Goal: Communication & Community: Answer question/provide support

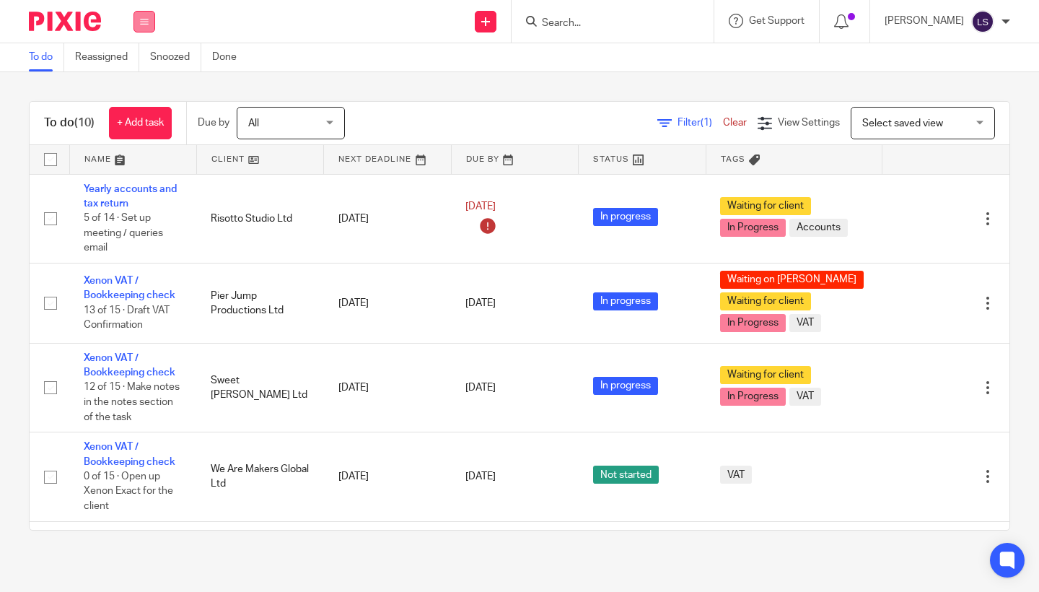
click at [141, 22] on icon at bounding box center [144, 21] width 9 height 9
click at [141, 87] on link "Email" at bounding box center [137, 88] width 24 height 10
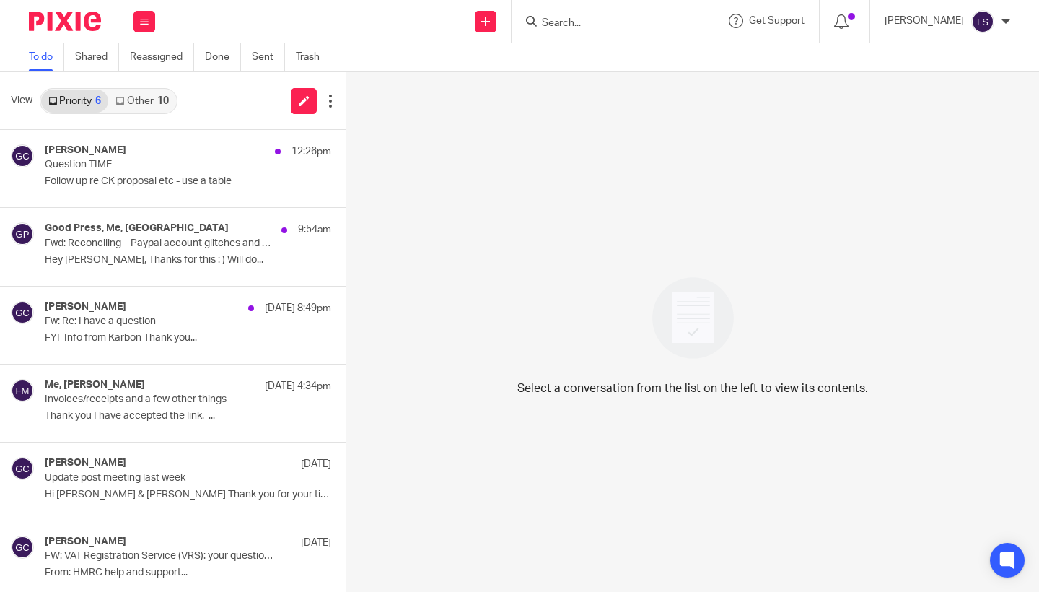
click at [160, 102] on div "10" at bounding box center [163, 101] width 12 height 10
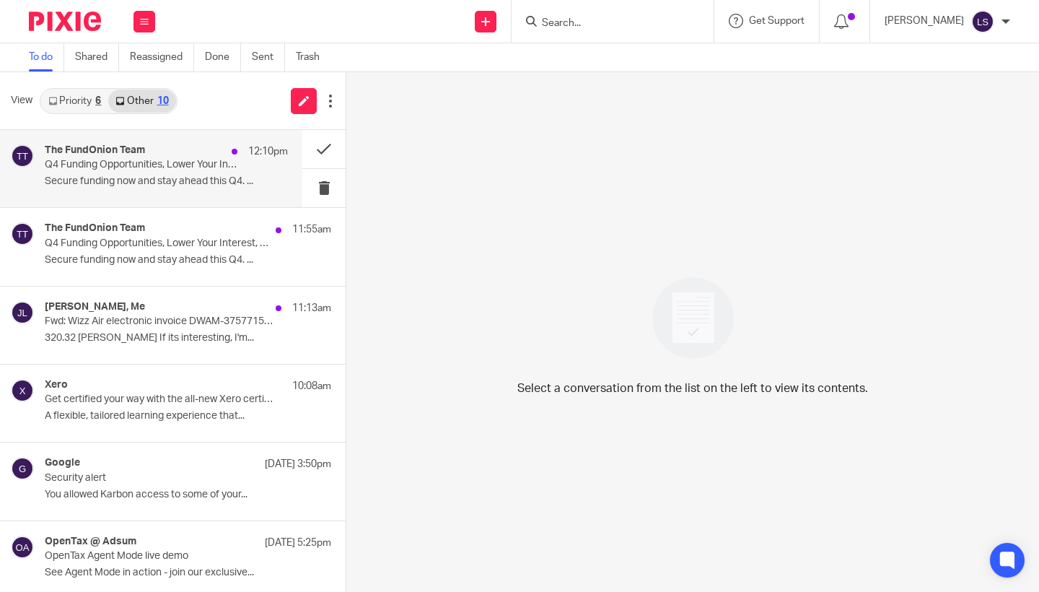
click at [151, 163] on p "Q4 Funding Opportunities, Lower Your Interest, Accelerating Our Growth - FundOn…" at bounding box center [142, 165] width 195 height 12
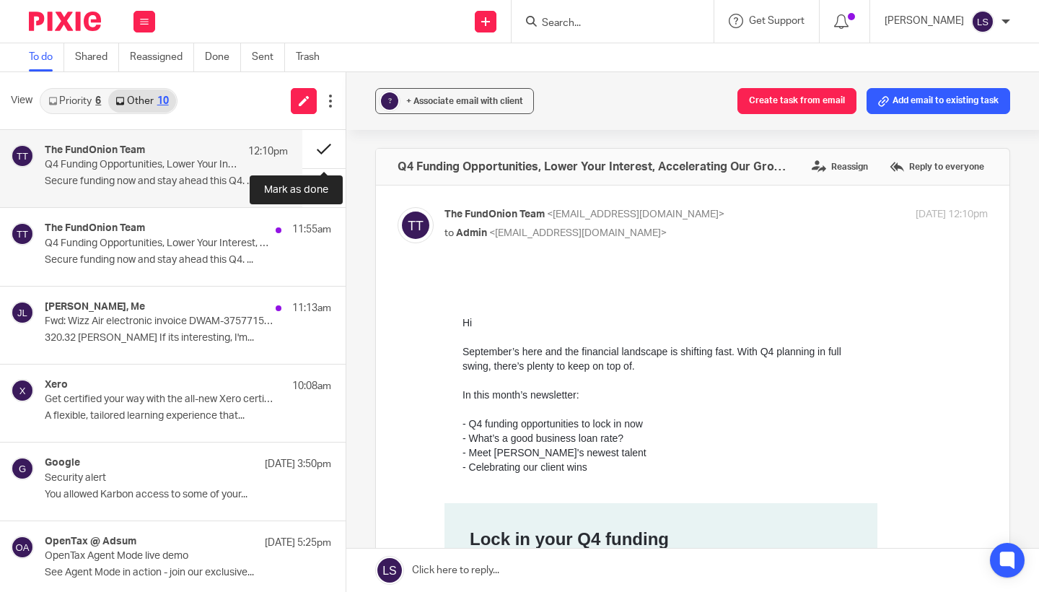
click at [318, 147] on button at bounding box center [323, 149] width 43 height 38
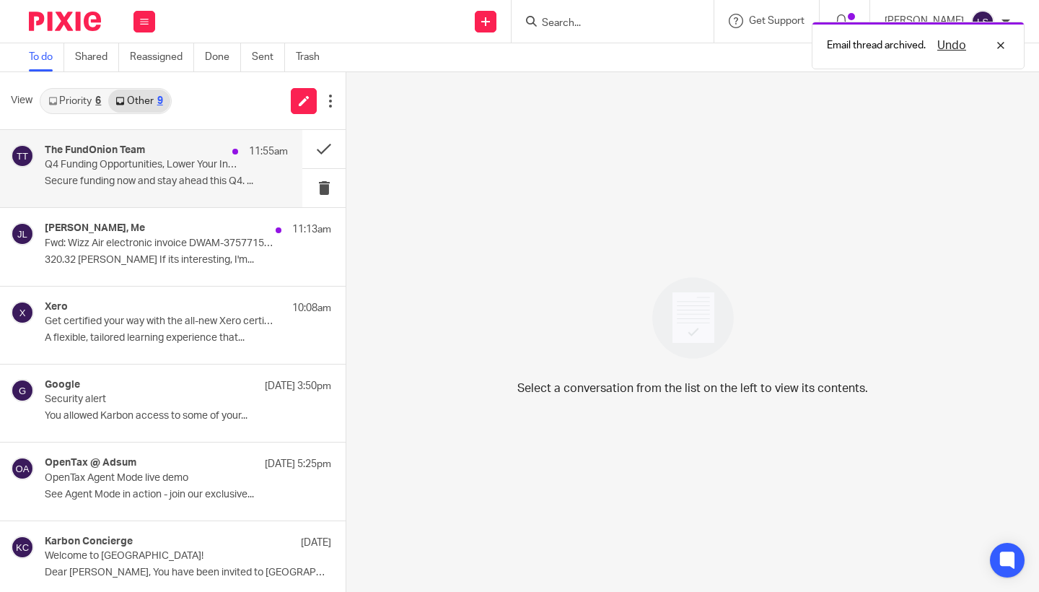
click at [179, 172] on div "The FundOnion Team 11:55am Q4 Funding Opportunities, Lower Your Interest, Accel…" at bounding box center [166, 168] width 243 height 48
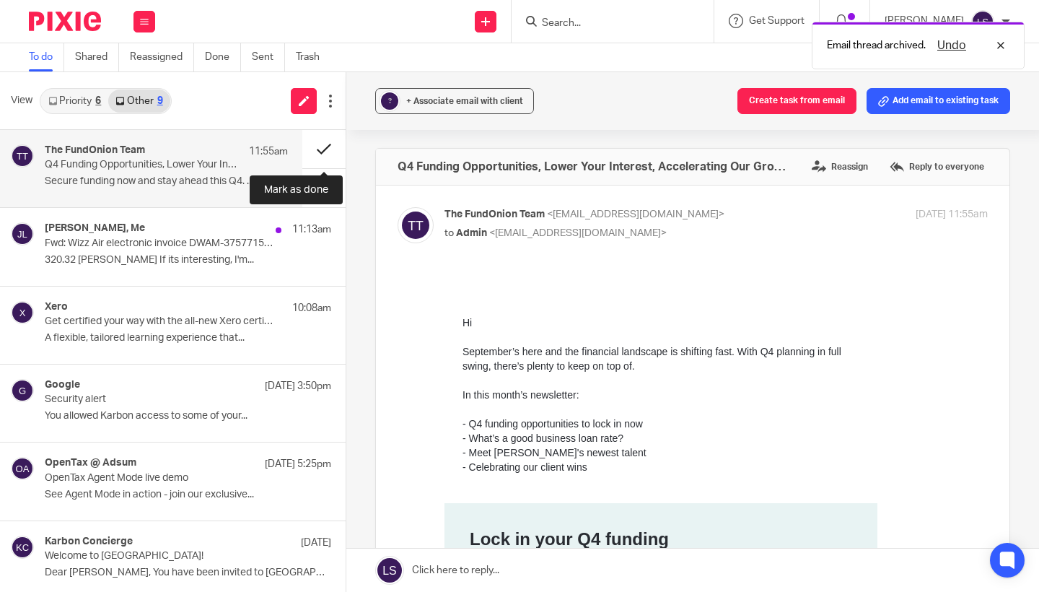
click at [307, 153] on button at bounding box center [323, 149] width 43 height 38
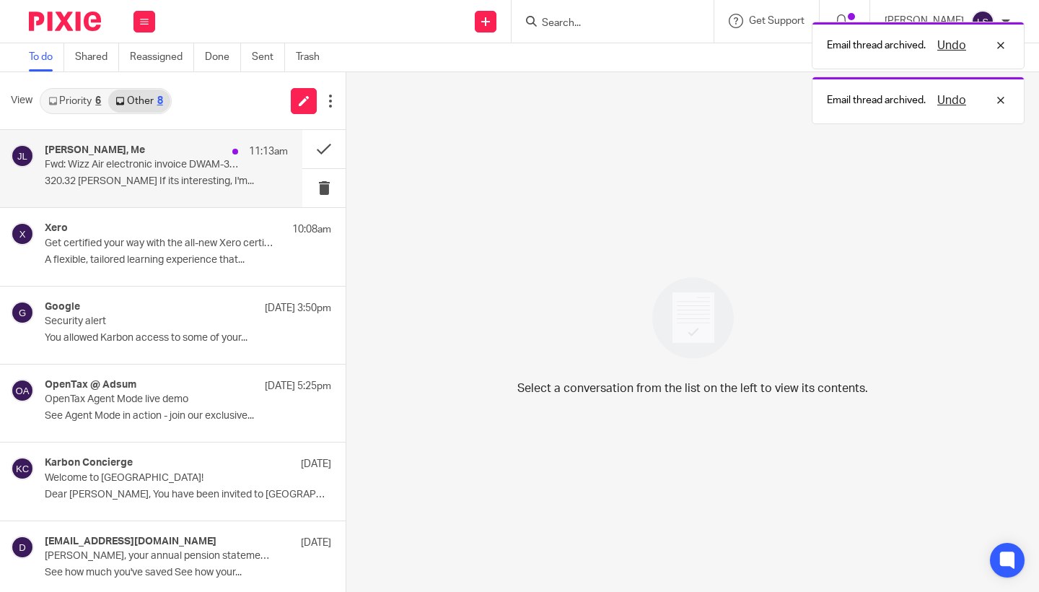
click at [178, 170] on p "Fwd: Wizz Air electronic invoice DWAM-37577155 / ONF5HD" at bounding box center [142, 165] width 195 height 12
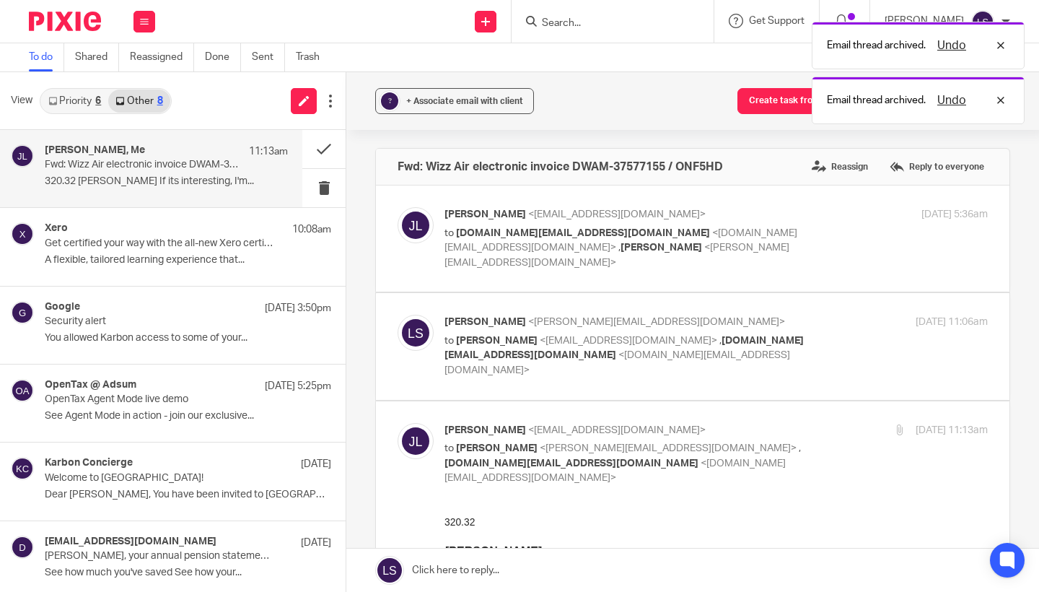
click at [712, 430] on p "Jack Lennie <jack@jacklenniedesigner.com>" at bounding box center [626, 430] width 362 height 15
checkbox input "false"
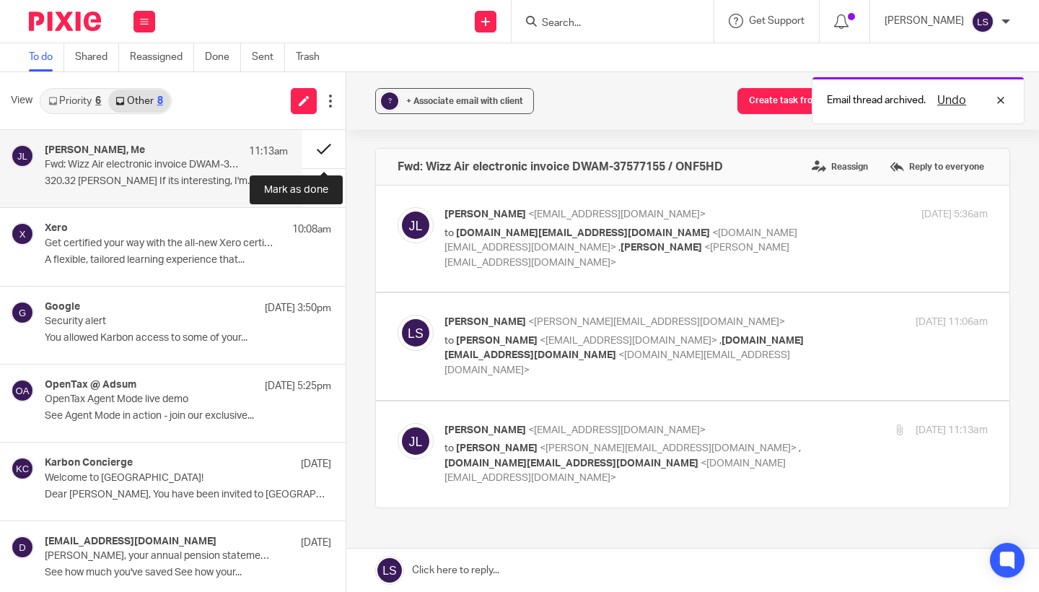
click at [324, 145] on button at bounding box center [323, 149] width 43 height 38
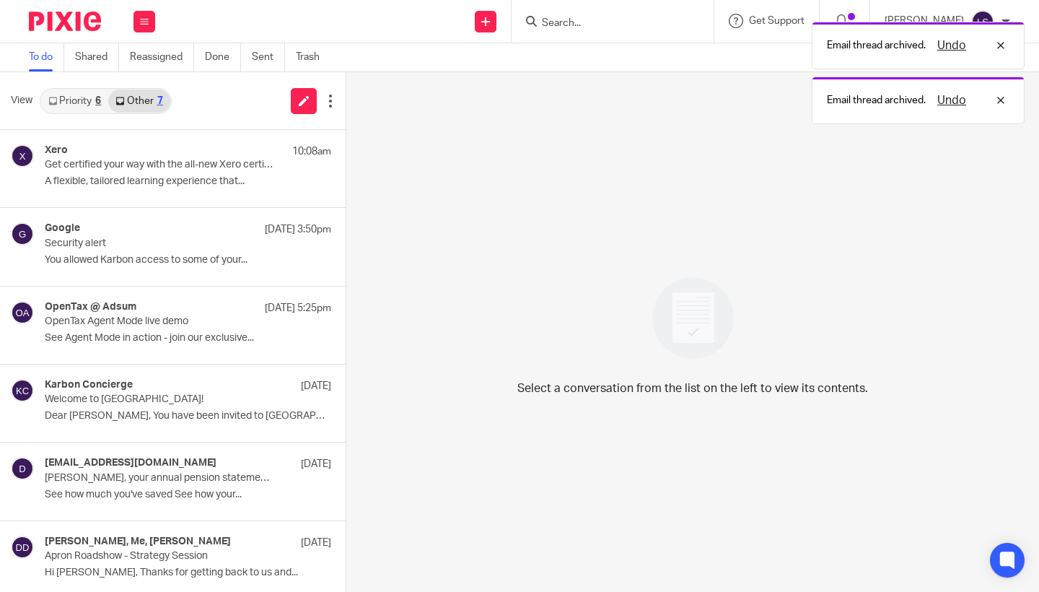
click at [81, 100] on link "Priority 6" at bounding box center [74, 100] width 67 height 23
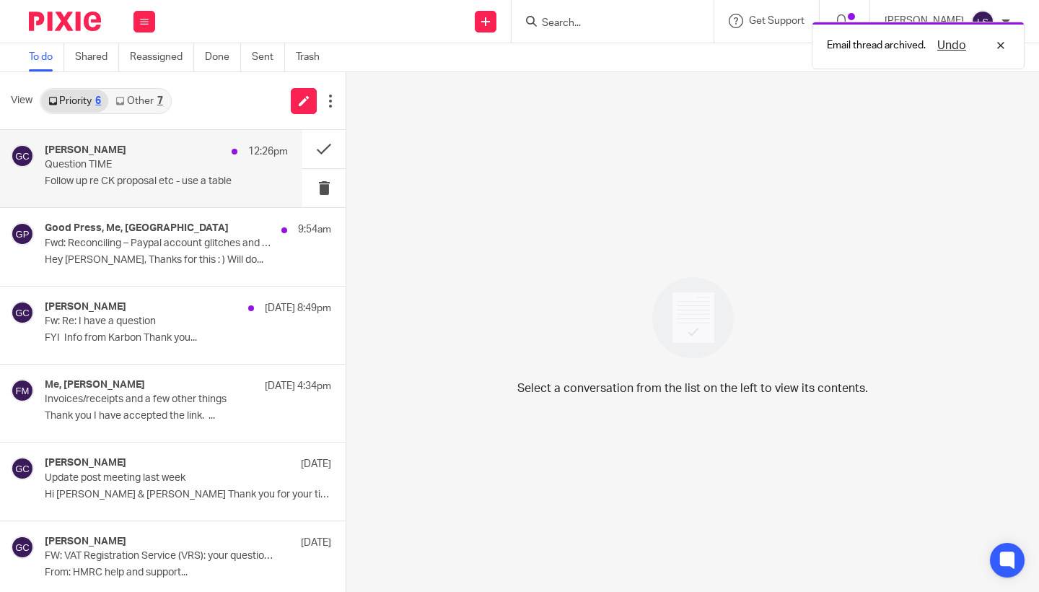
click at [128, 186] on p "Follow up re CK proposal etc - use a table" at bounding box center [166, 181] width 243 height 12
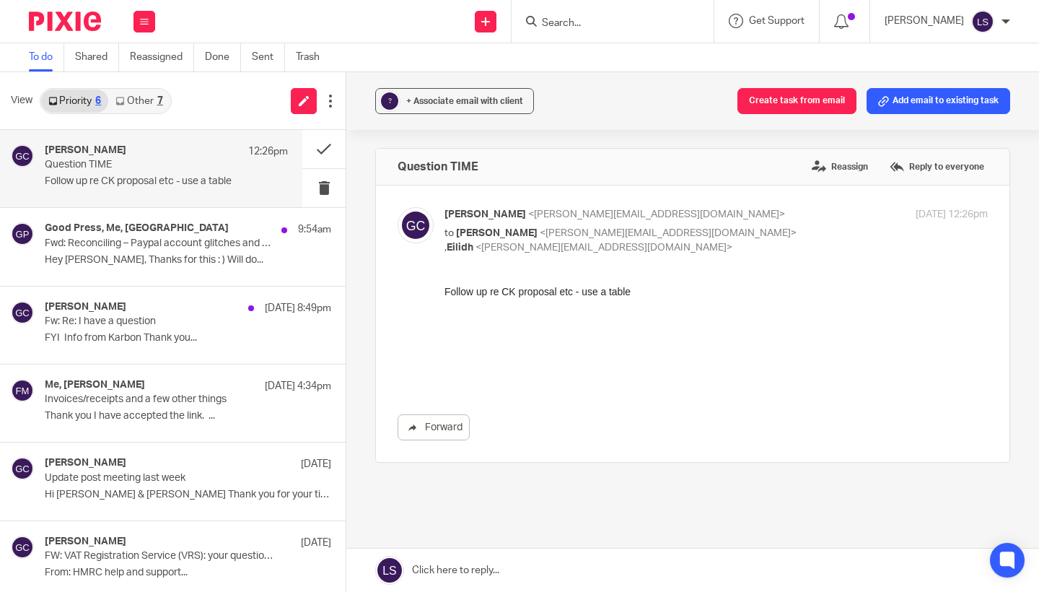
click at [149, 108] on link "Other 7" at bounding box center [138, 100] width 61 height 23
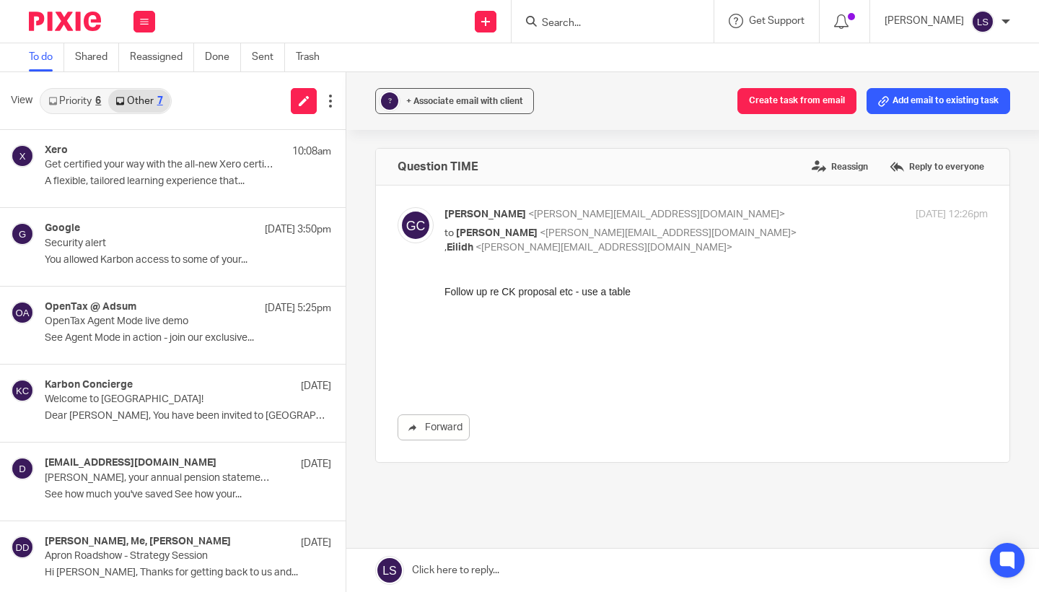
click at [76, 105] on link "Priority 6" at bounding box center [74, 100] width 67 height 23
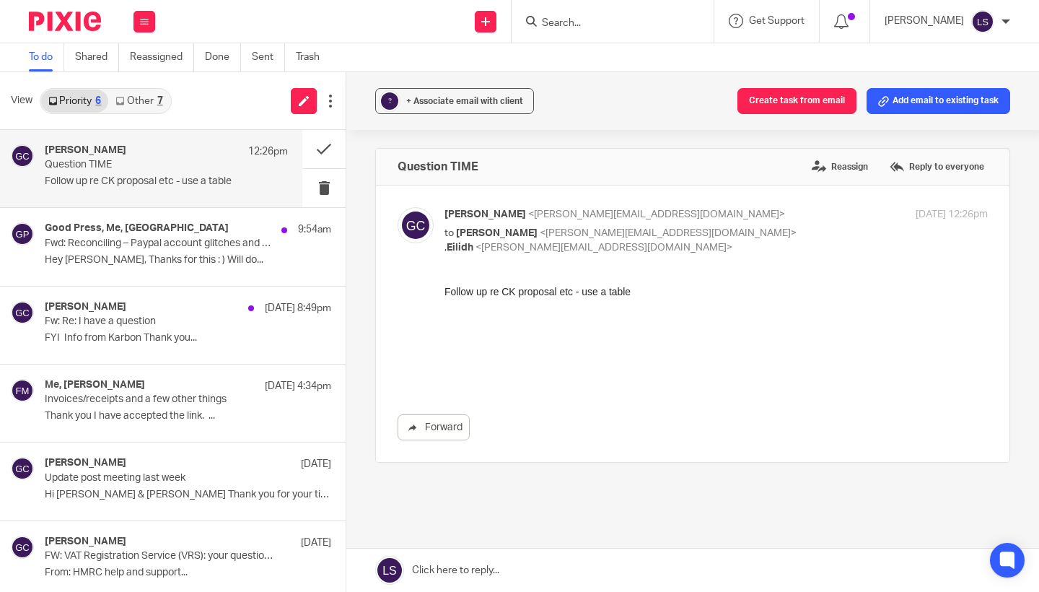
click at [742, 226] on p "to Lauren Simmons <lauren@fearlessfinancials.co.uk> , Eilidh <eilidh@fearlessfi…" at bounding box center [626, 241] width 362 height 30
checkbox input "false"
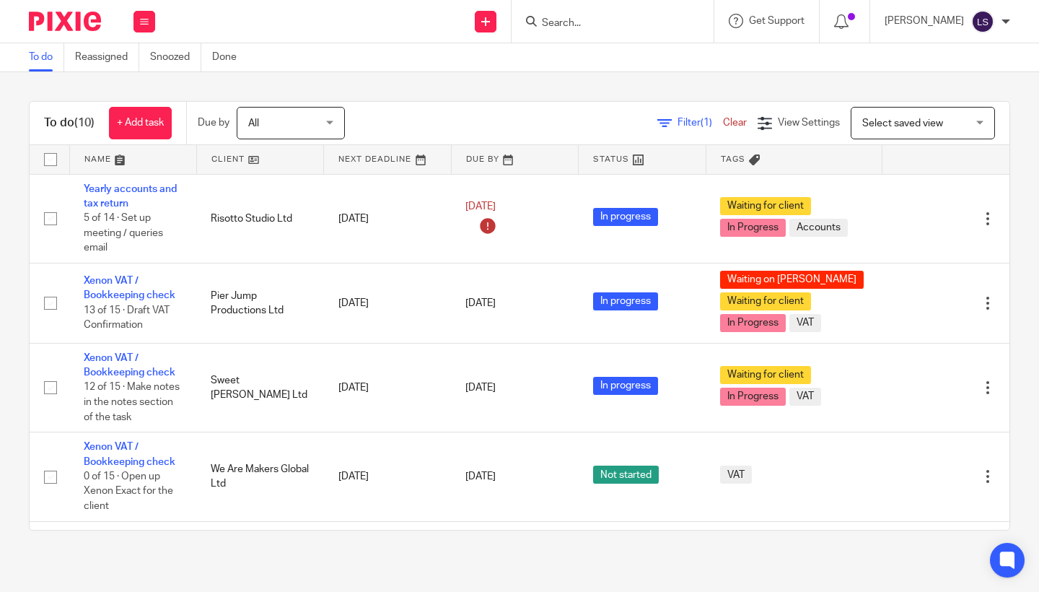
click at [564, 22] on input "Search" at bounding box center [606, 23] width 130 height 13
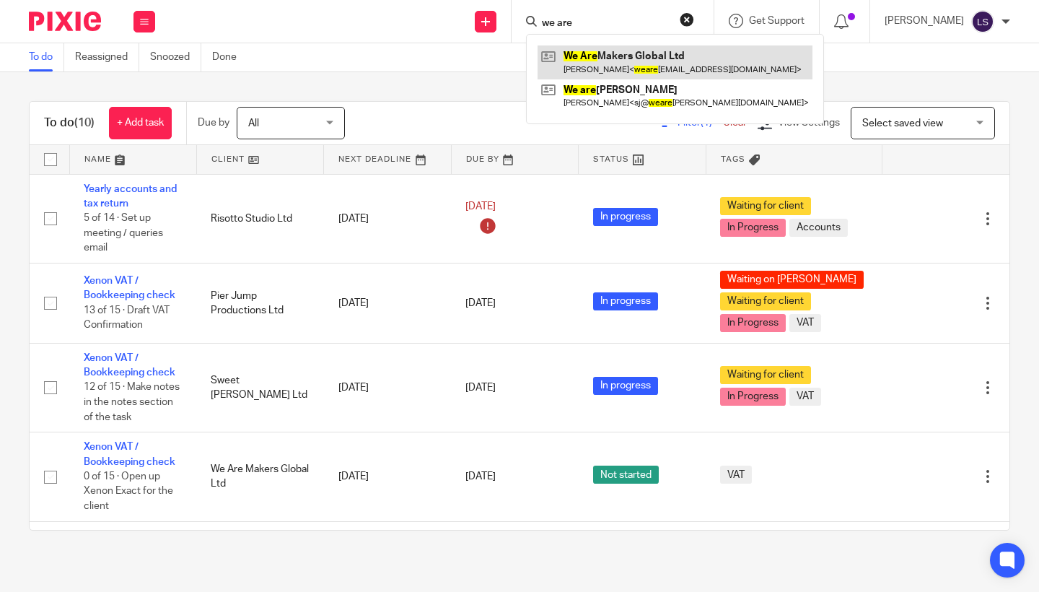
type input "we are"
click at [568, 63] on link at bounding box center [675, 61] width 275 height 33
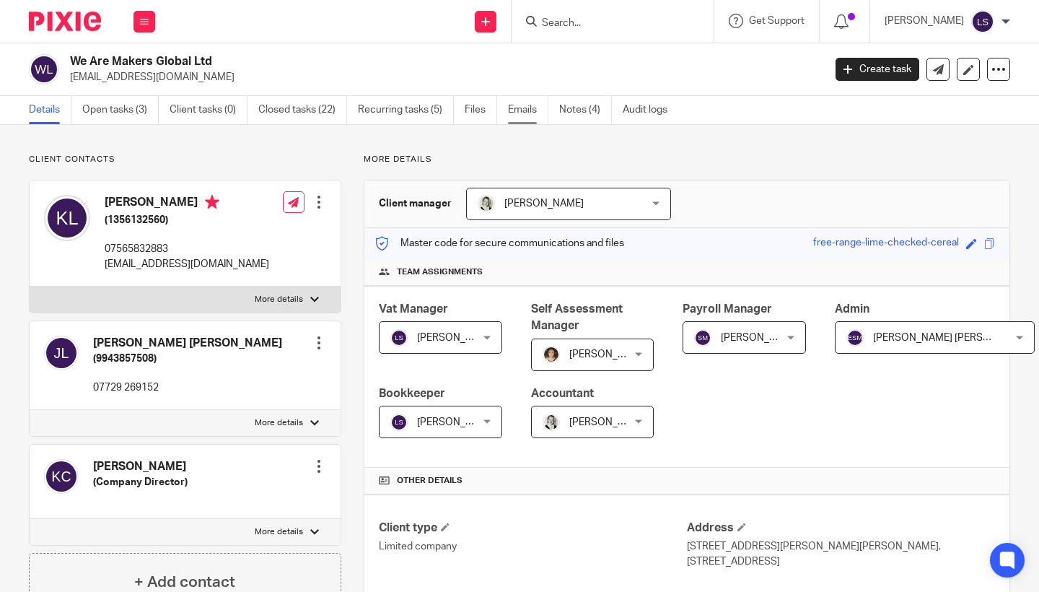
click at [523, 108] on link "Emails" at bounding box center [528, 110] width 40 height 28
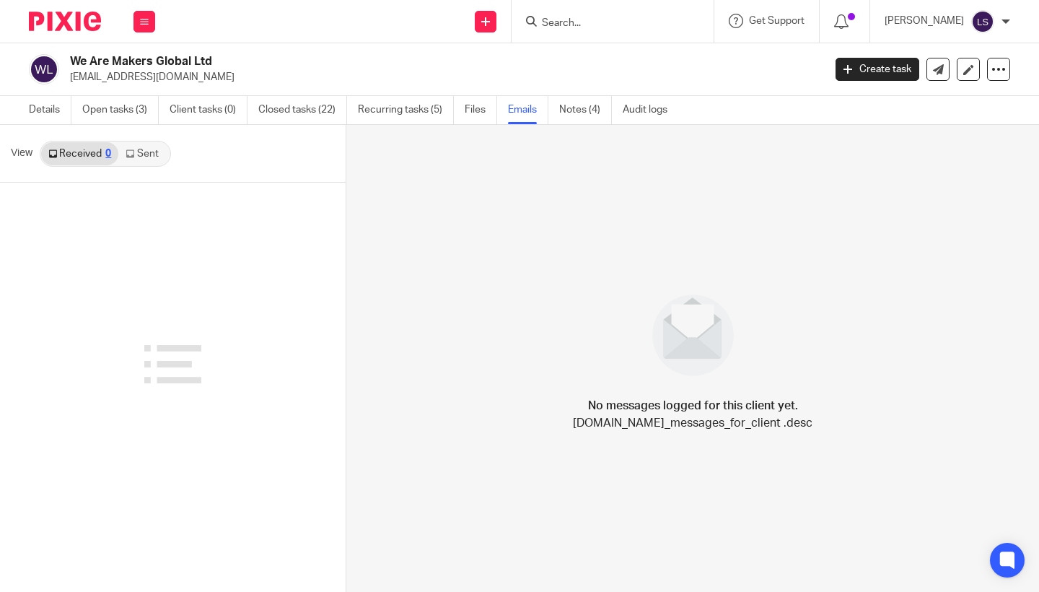
click at [145, 157] on link "Sent" at bounding box center [143, 153] width 51 height 23
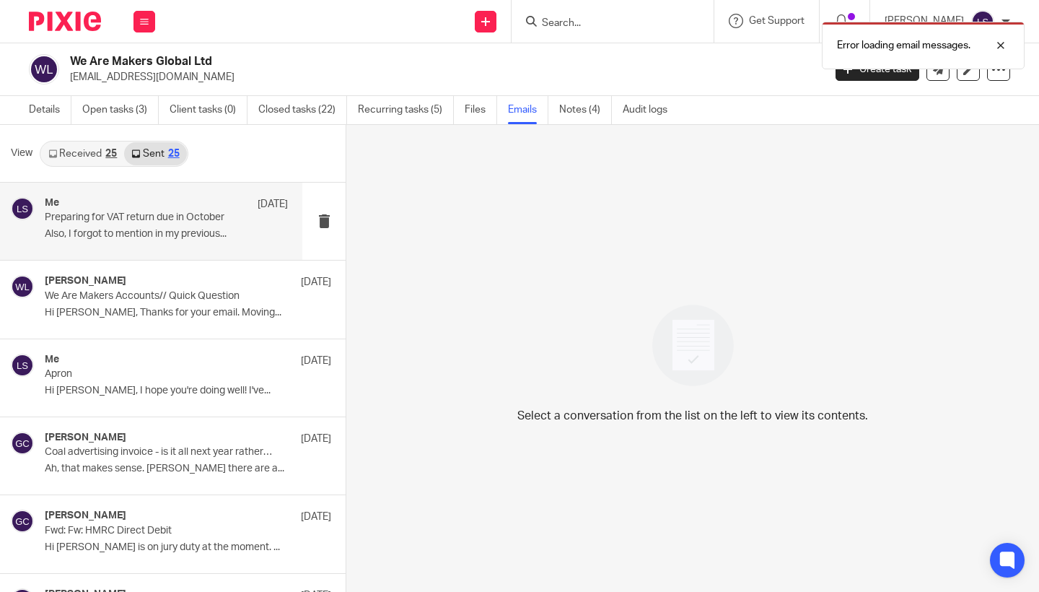
click at [146, 229] on p "Also, I forgot to mention in my previous..." at bounding box center [166, 234] width 243 height 12
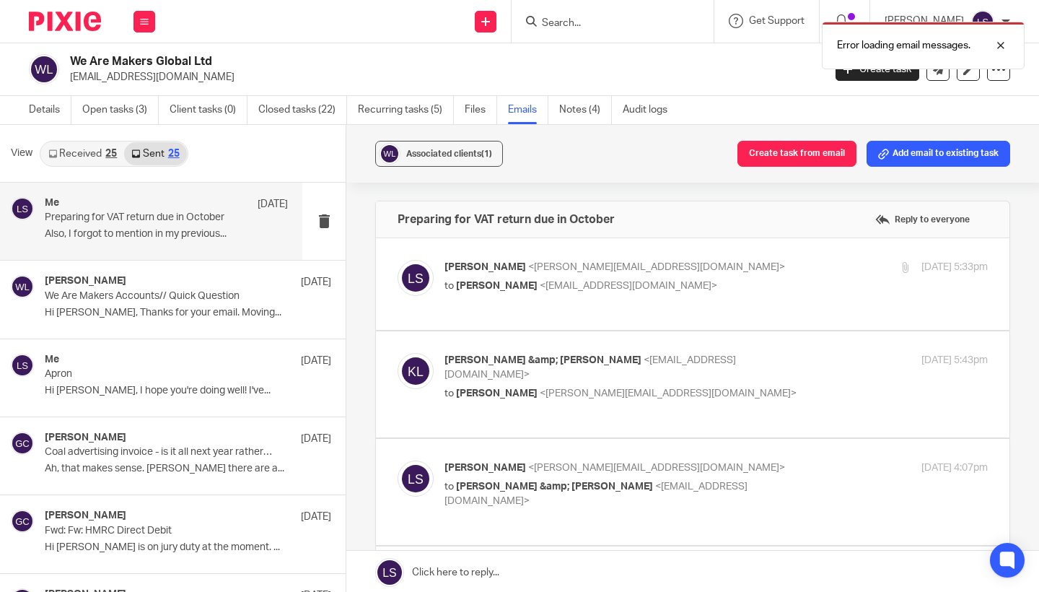
click at [735, 279] on p "to [PERSON_NAME] <[EMAIL_ADDRESS][DOMAIN_NAME]>" at bounding box center [626, 286] width 362 height 15
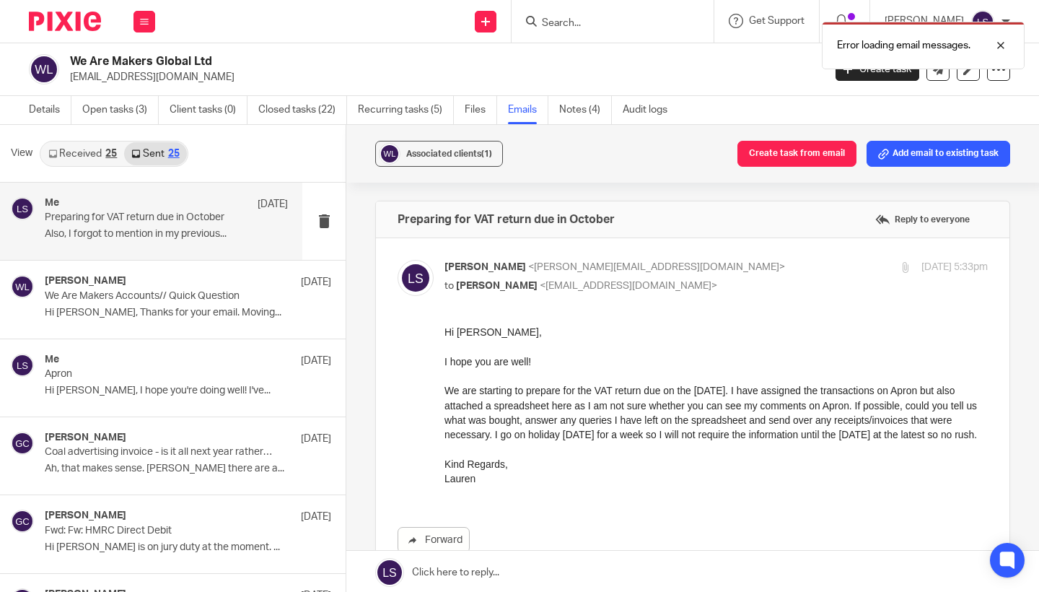
click at [735, 279] on p "to Kate Lennie <wearemakersinfo@gmail.com>" at bounding box center [626, 286] width 362 height 15
checkbox input "false"
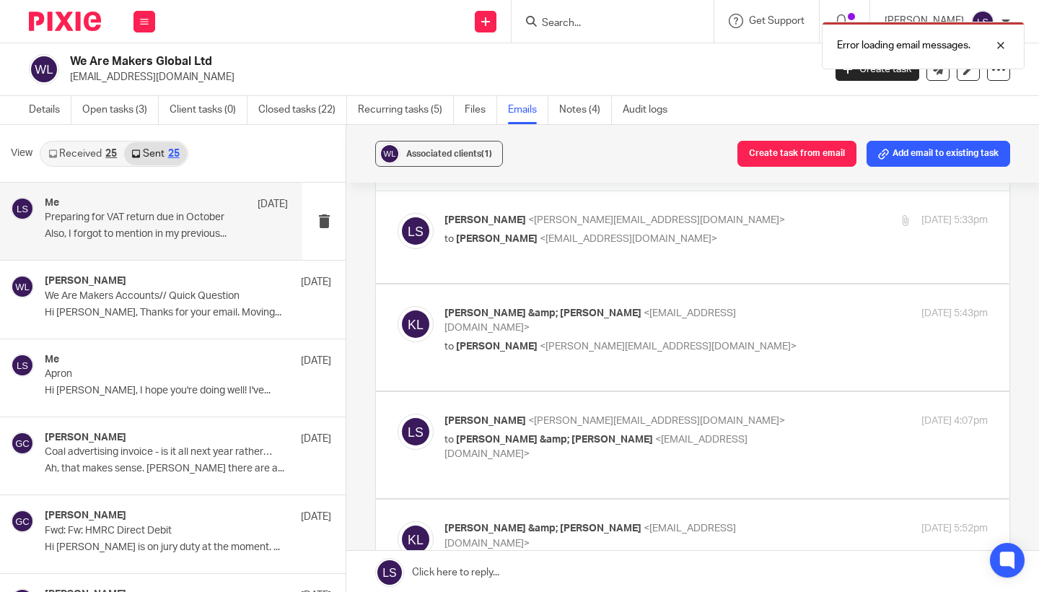
scroll to position [32, 0]
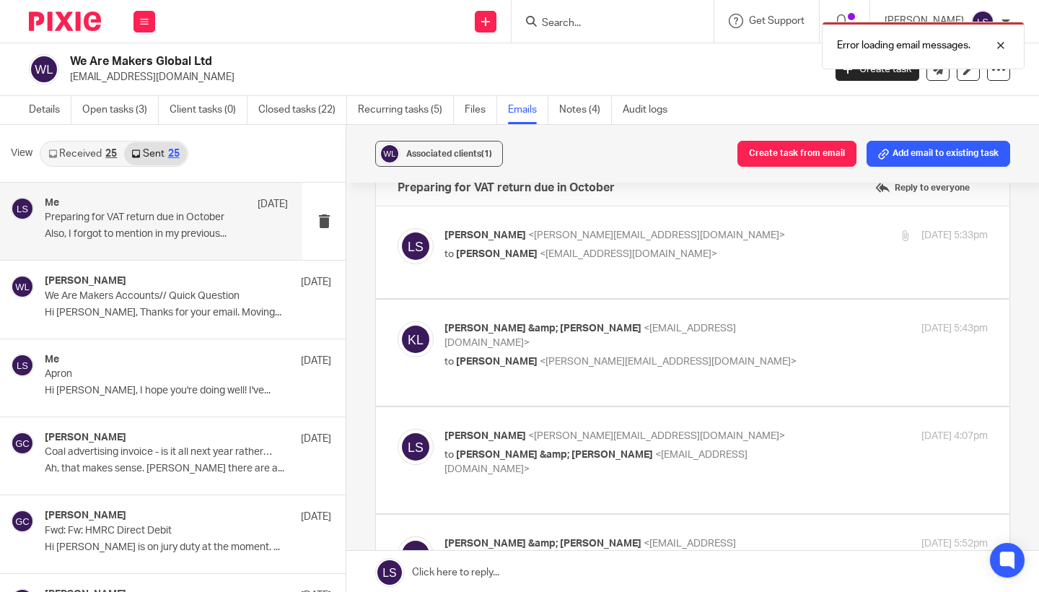
click at [748, 354] on p "to Lauren Simmons <lauren@fearlessfinancials.co.uk>" at bounding box center [626, 361] width 362 height 15
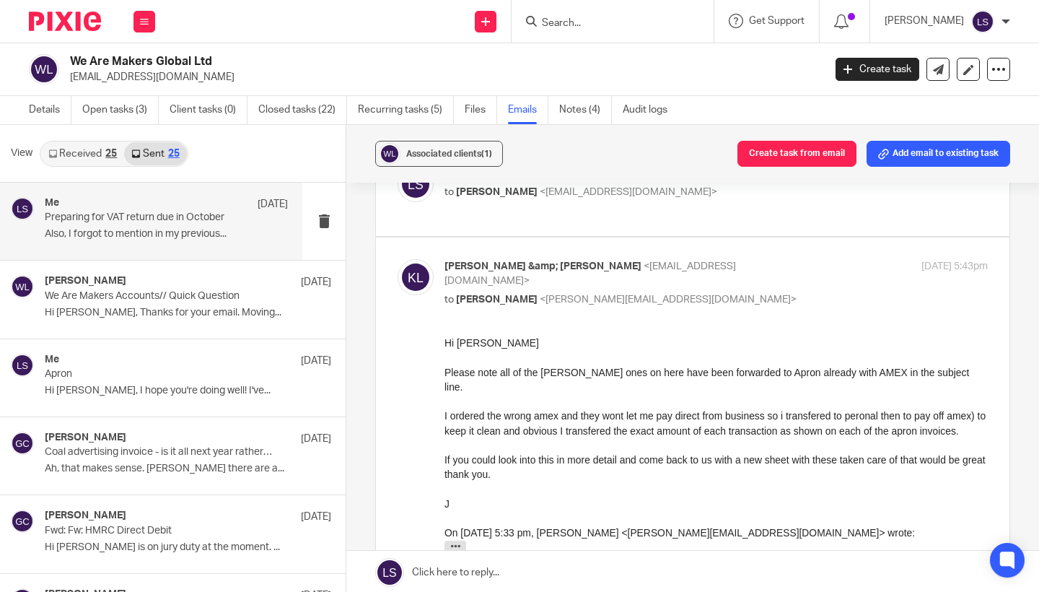
scroll to position [100, 0]
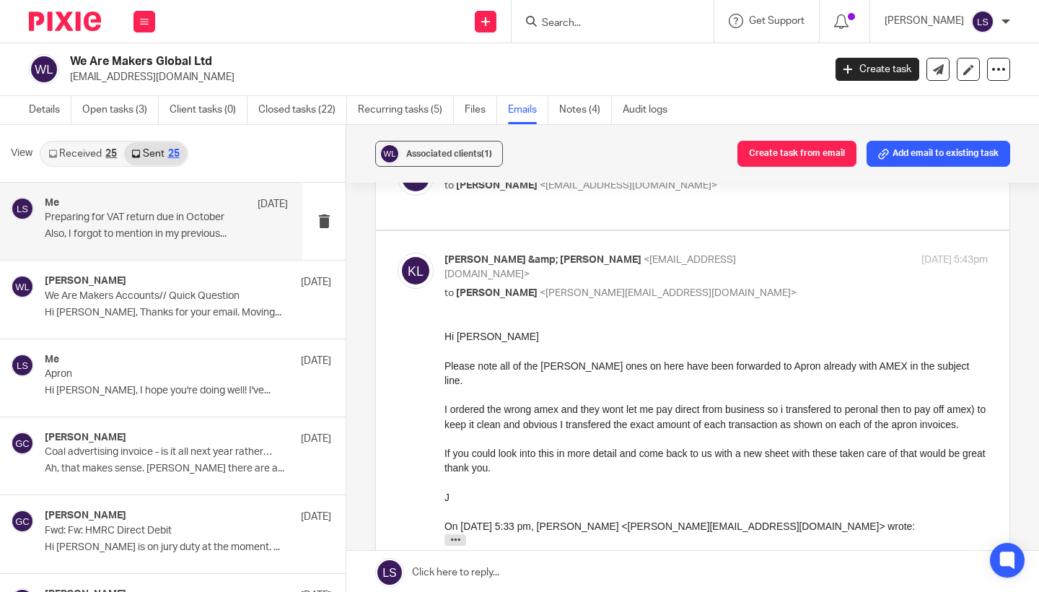
click at [753, 258] on p "Kate &amp; Jack Lennie <wearemakersinfo@gmail.com>" at bounding box center [626, 268] width 362 height 30
checkbox input "false"
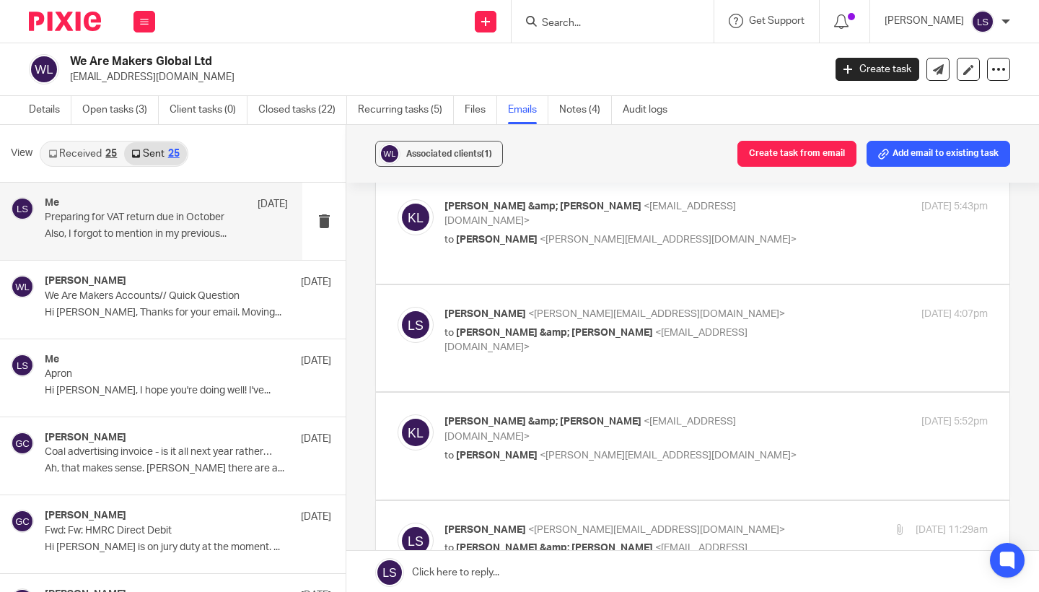
scroll to position [160, 0]
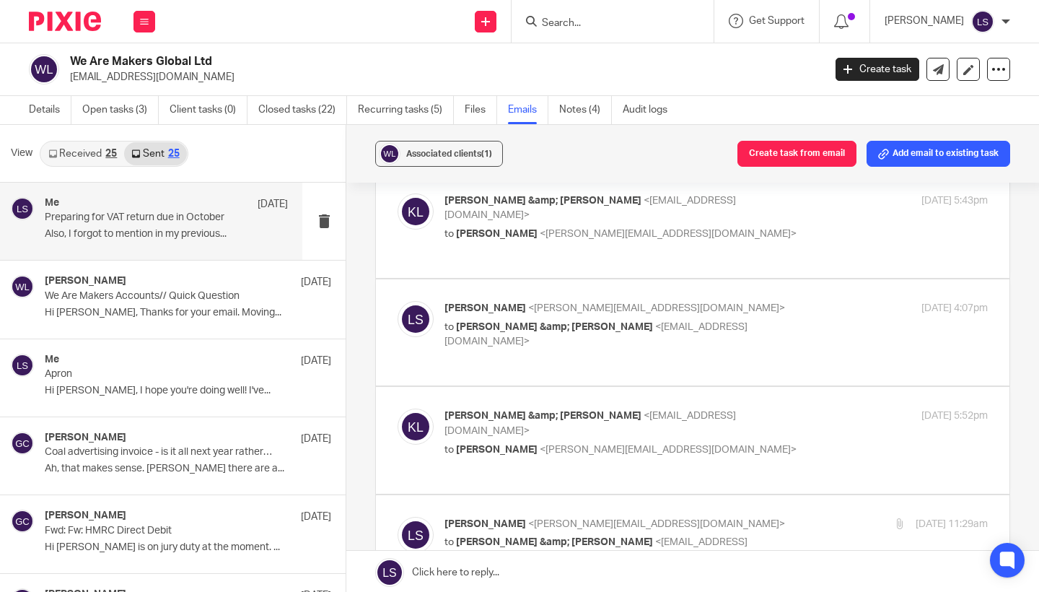
click at [751, 307] on p "Lauren Simmons <lauren@fearlessfinancials.co.uk>" at bounding box center [626, 308] width 362 height 15
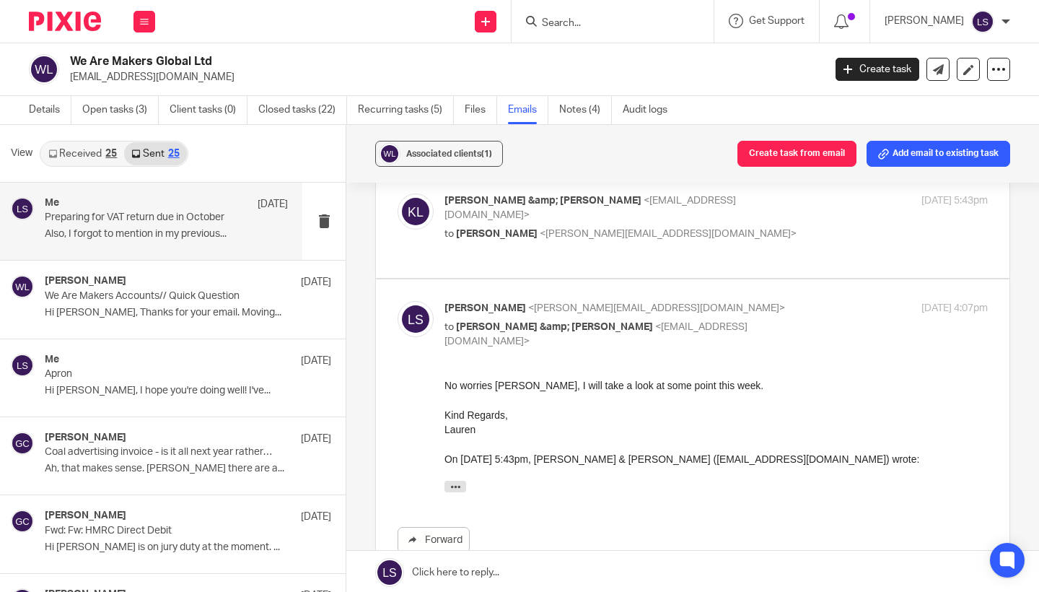
scroll to position [0, 0]
click at [751, 307] on p "Lauren Simmons <lauren@fearlessfinancials.co.uk>" at bounding box center [626, 308] width 362 height 15
checkbox input "false"
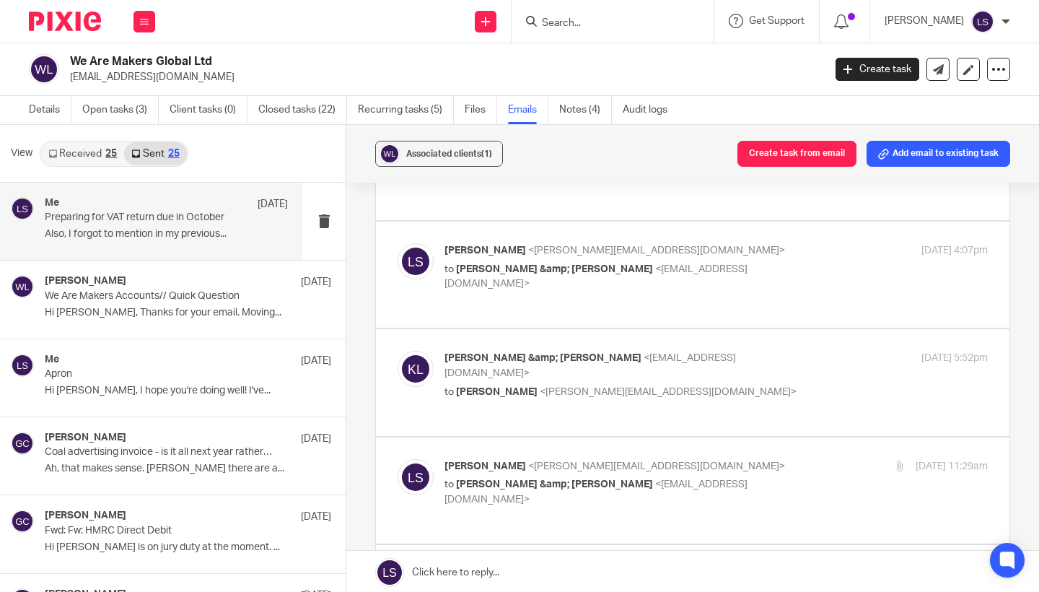
scroll to position [218, 0]
click at [751, 384] on p "to Lauren Simmons <lauren@fearlessfinancials.co.uk>" at bounding box center [626, 391] width 362 height 15
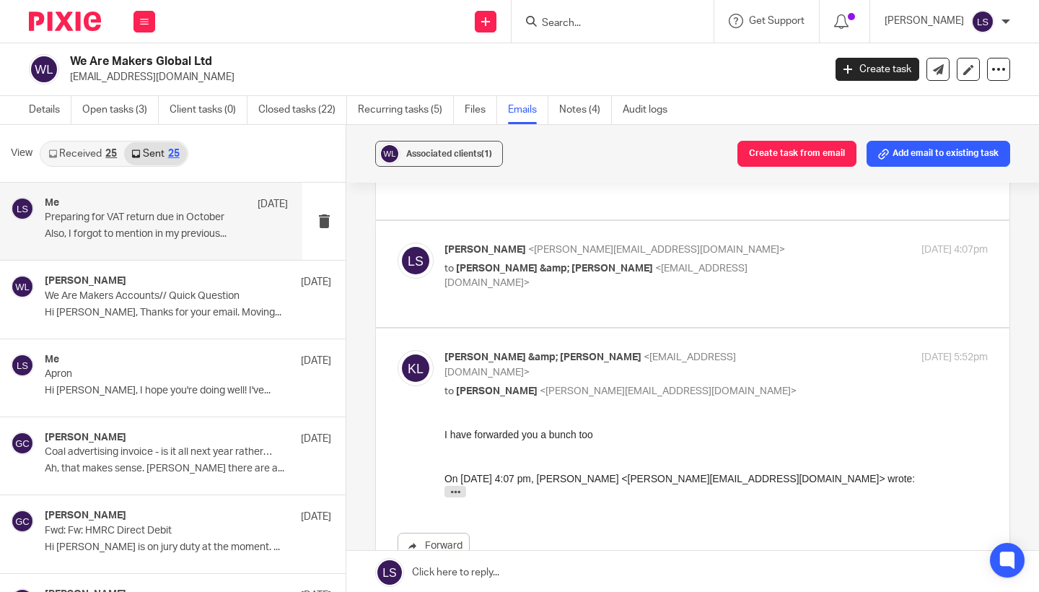
scroll to position [0, 0]
click at [751, 384] on p "to Lauren Simmons <lauren@fearlessfinancials.co.uk>" at bounding box center [626, 391] width 362 height 15
checkbox input "false"
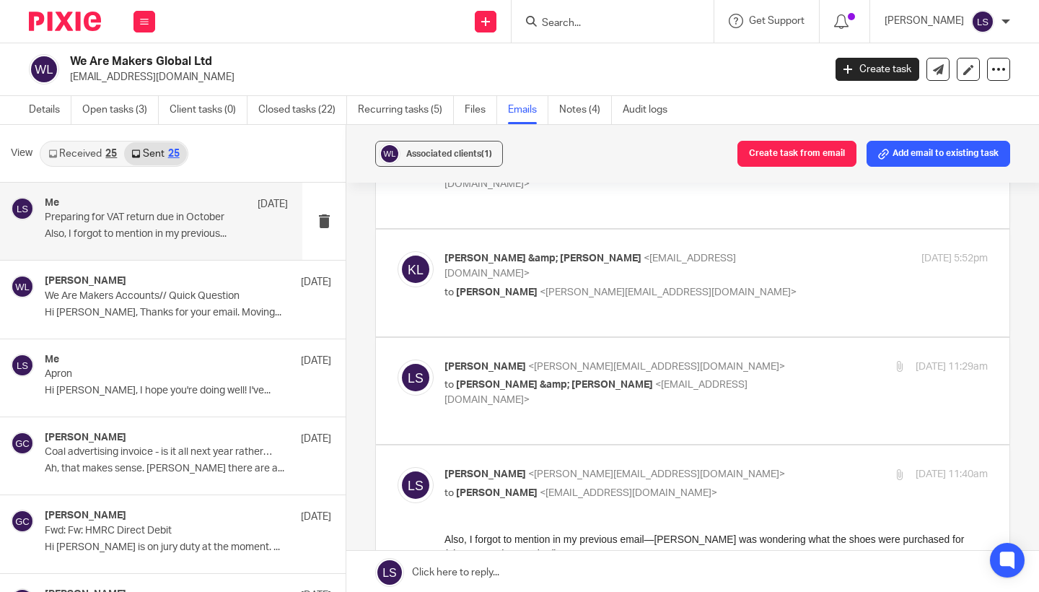
scroll to position [318, 0]
click at [749, 382] on div "Lauren Simmons <lauren@fearlessfinancials.co.uk> to Kate &amp; Jack Lennie <wea…" at bounding box center [693, 389] width 590 height 63
click at [753, 358] on p "Lauren Simmons <lauren@fearlessfinancials.co.uk>" at bounding box center [626, 365] width 362 height 15
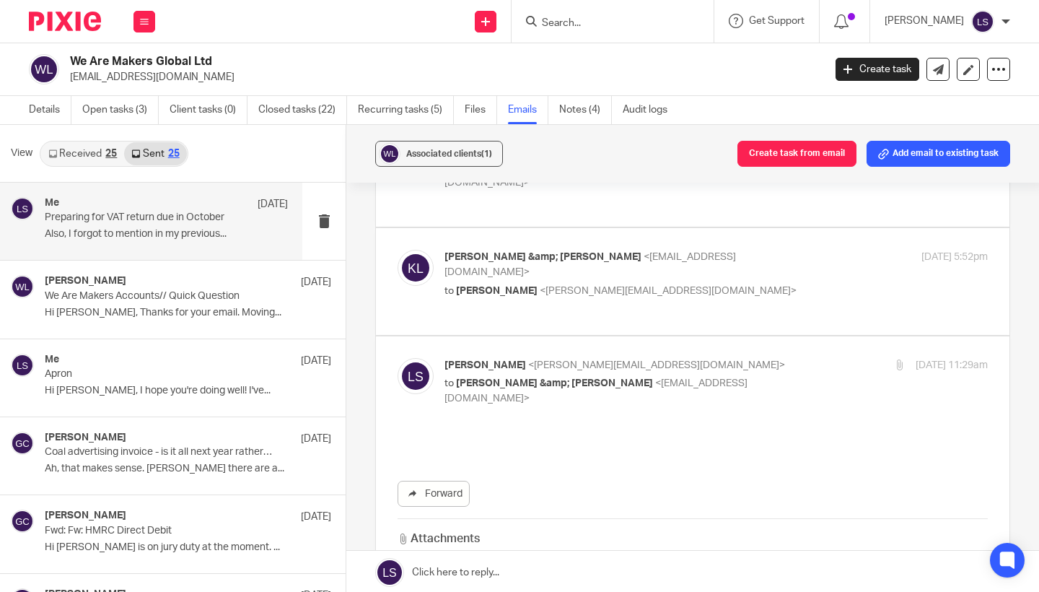
scroll to position [0, 0]
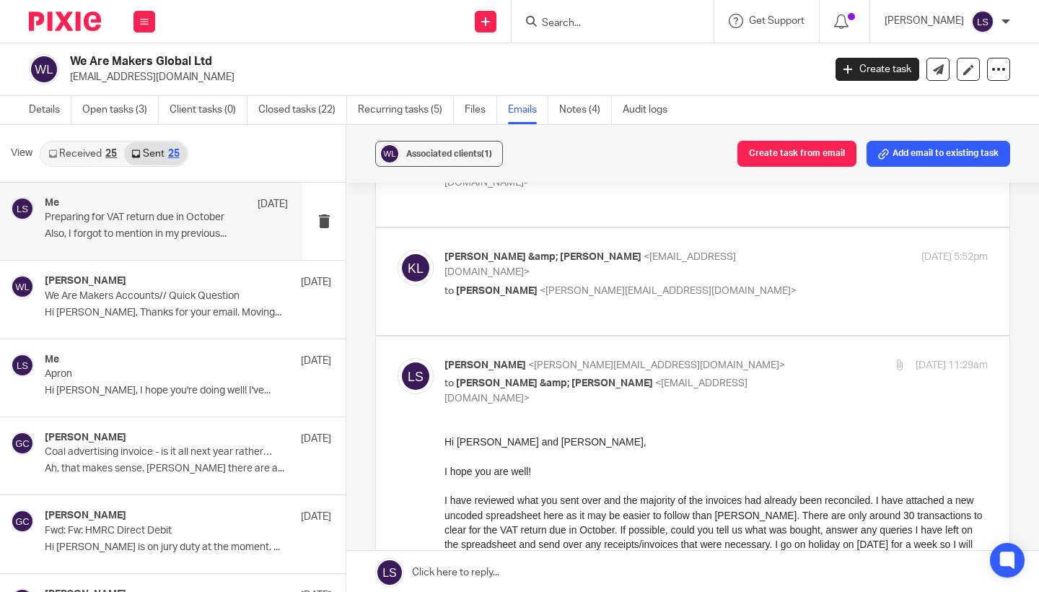
click at [747, 358] on div "Lauren Simmons <lauren@fearlessfinancials.co.uk> to Kate &amp; Jack Lennie <wea…" at bounding box center [626, 382] width 362 height 48
checkbox input "false"
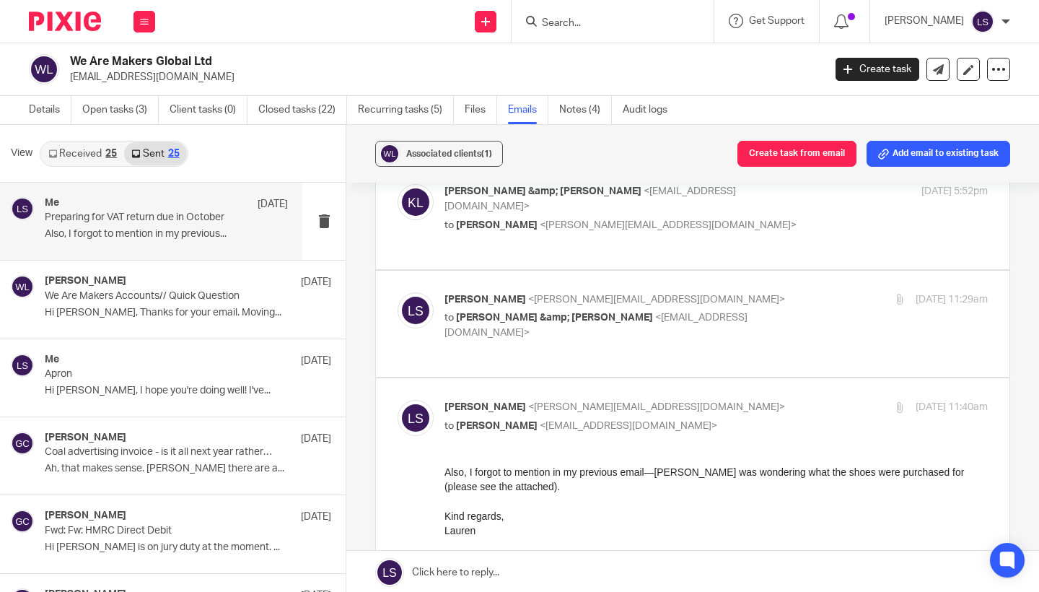
scroll to position [382, 0]
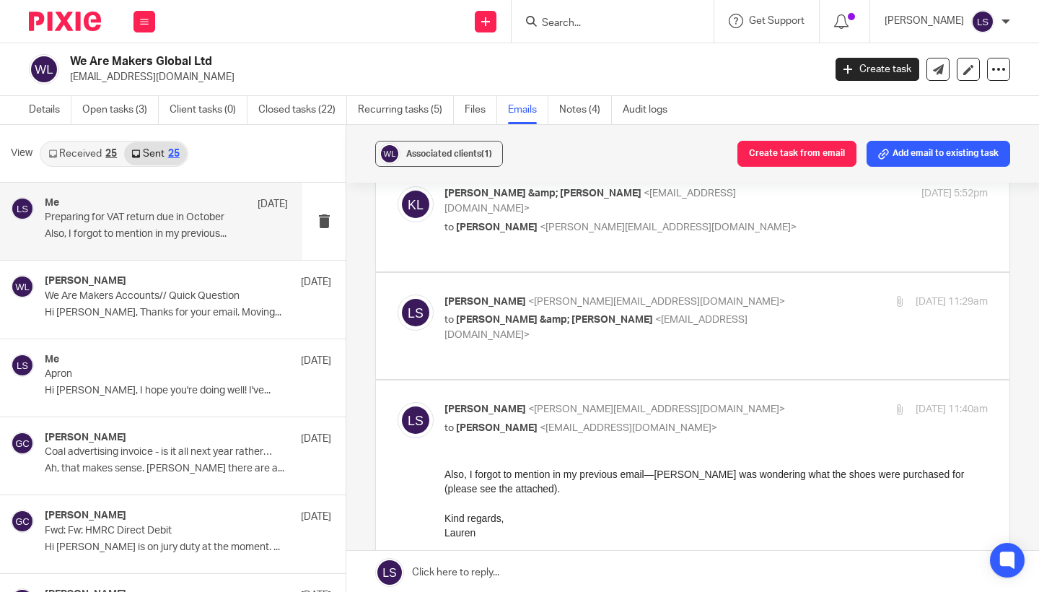
click at [720, 380] on label at bounding box center [693, 576] width 634 height 393
click at [398, 401] on input "checkbox" at bounding box center [397, 401] width 1 height 1
checkbox input "false"
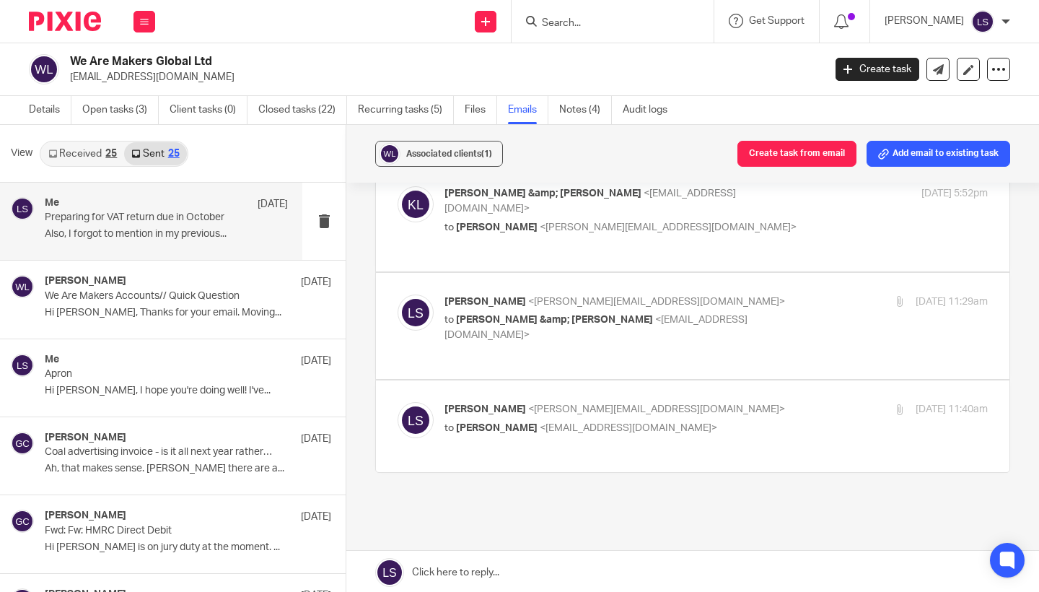
click at [737, 313] on p "to Kate &amp; Jack Lennie <wearemakersinfo@gmail.com>" at bounding box center [626, 328] width 362 height 30
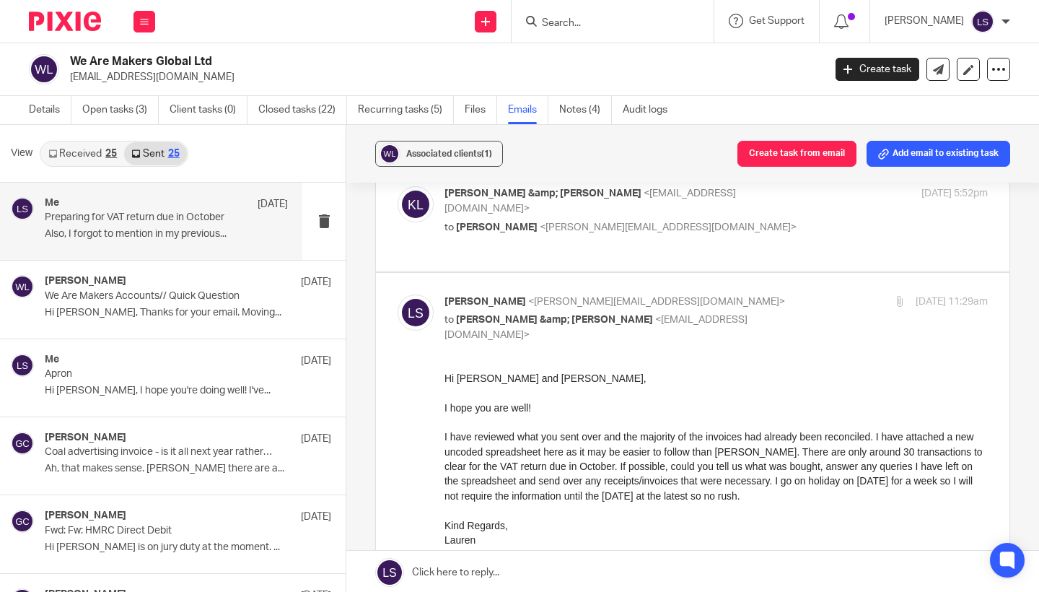
scroll to position [0, 0]
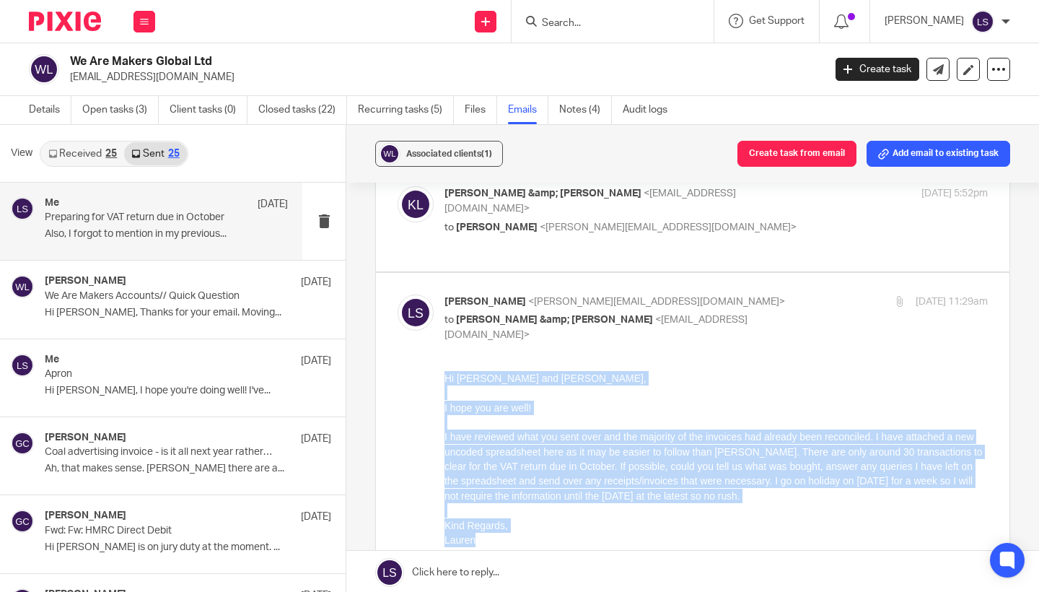
drag, startPoint x: 481, startPoint y: 537, endPoint x: 442, endPoint y: 381, distance: 160.5
click at [445, 381] on html "Hi Kate and Jack, I hope you are well! I have reviewed what you sent over and t…" at bounding box center [716, 488] width 543 height 235
copy div "Hi Kate and Jack, I hope you are well! I have reviewed what you sent over and t…"
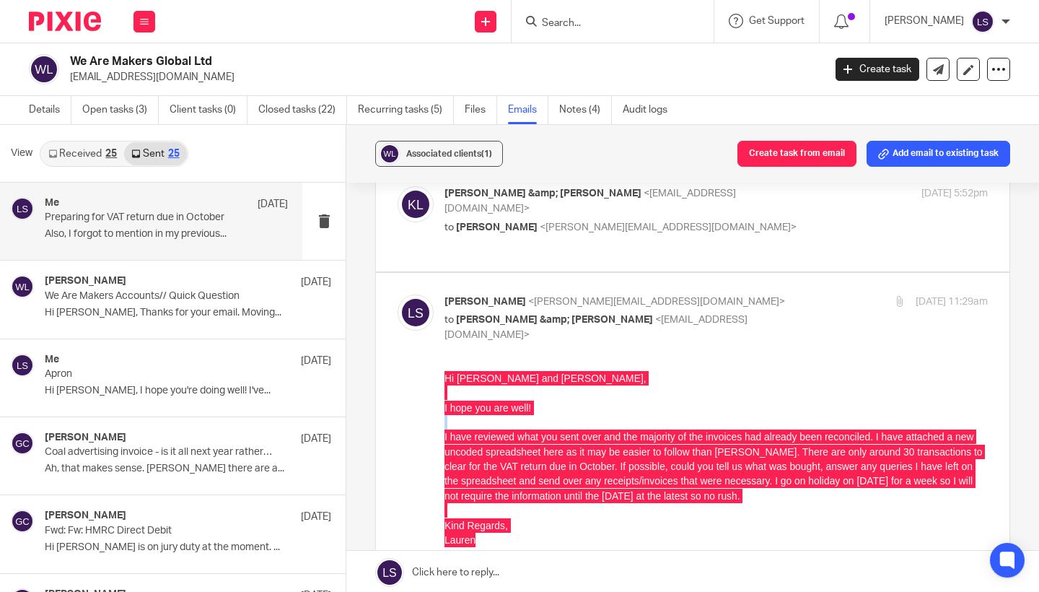
click at [737, 273] on label at bounding box center [693, 527] width 634 height 509
click at [398, 294] on input "checkbox" at bounding box center [397, 294] width 1 height 1
checkbox input "false"
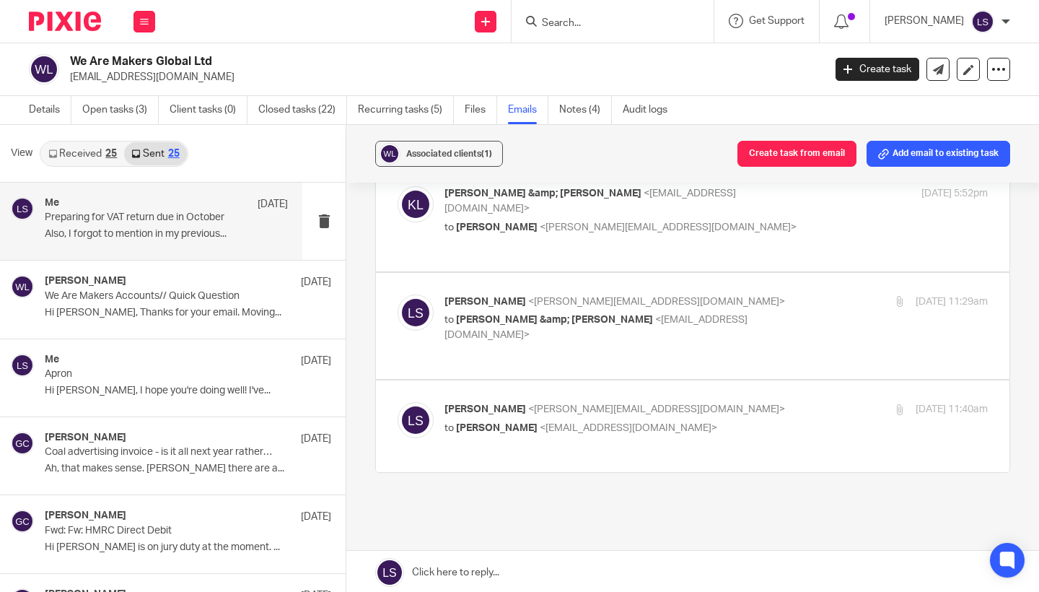
click at [703, 402] on p "Lauren Simmons <lauren@fearlessfinancials.co.uk>" at bounding box center [626, 409] width 362 height 15
checkbox input "true"
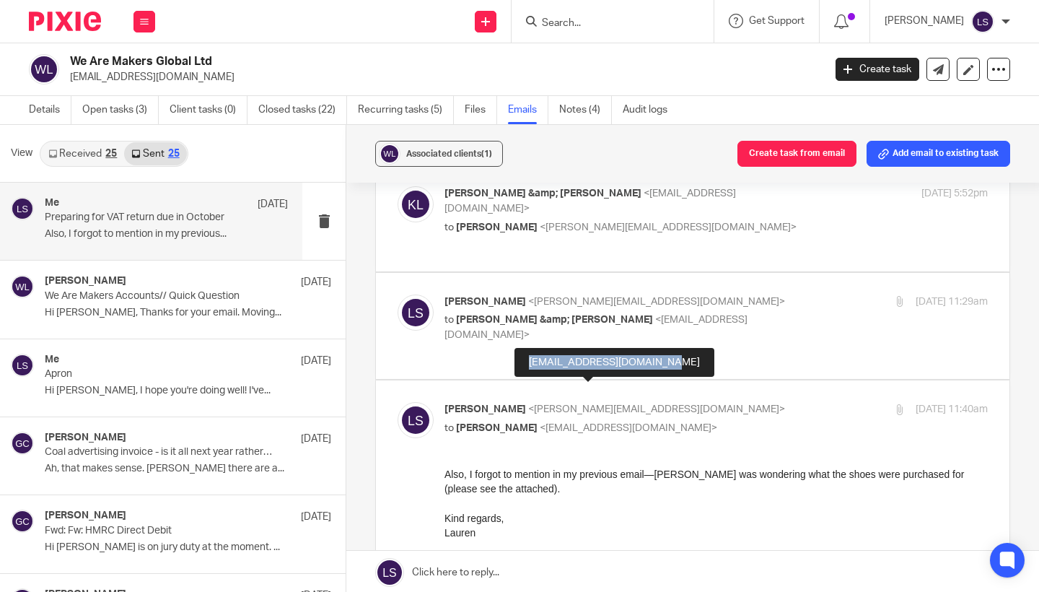
drag, startPoint x: 671, startPoint y: 364, endPoint x: 529, endPoint y: 367, distance: 142.2
click at [529, 367] on div "wearemakersinfo@gmail.com" at bounding box center [615, 362] width 200 height 29
copy div "wearemakersinfo@gmail.com"
click at [564, 24] on input "Search" at bounding box center [606, 23] width 130 height 13
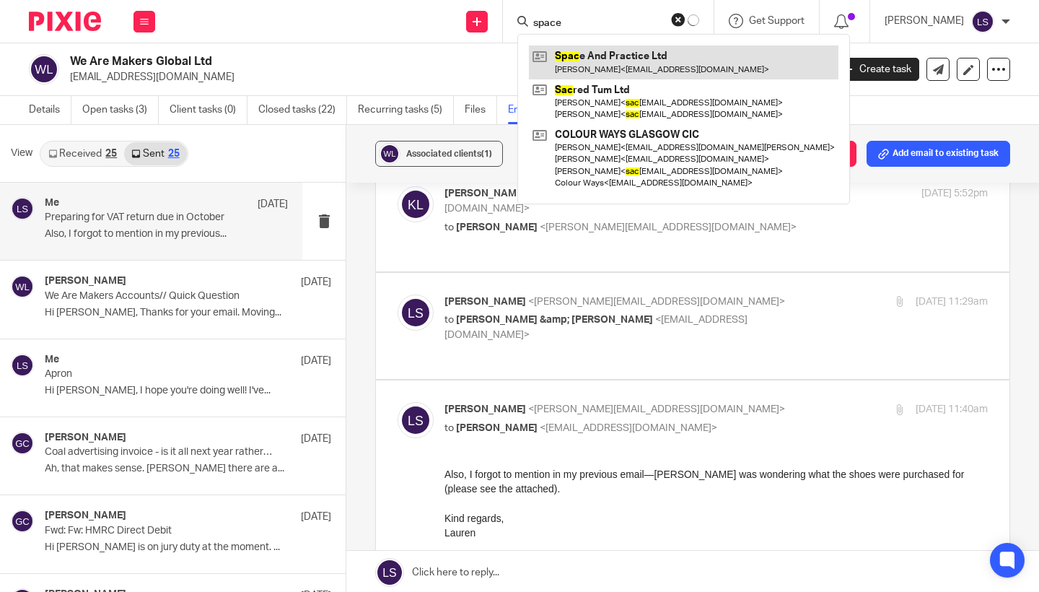
type input "space"
click at [568, 59] on link at bounding box center [684, 61] width 310 height 33
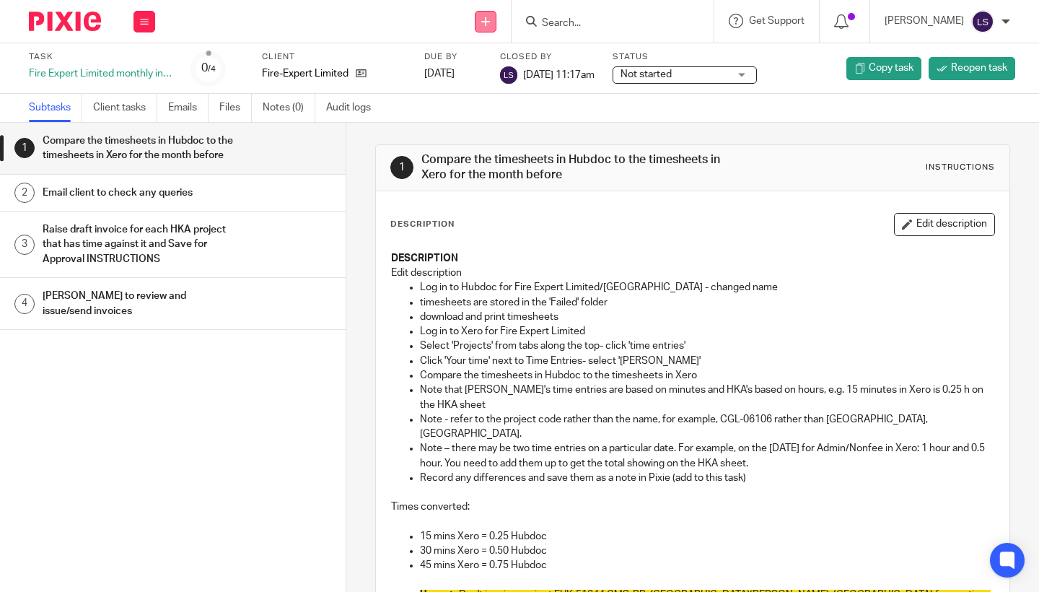
click at [485, 19] on icon at bounding box center [485, 21] width 9 height 9
click at [466, 70] on link "Send new email" at bounding box center [487, 67] width 89 height 21
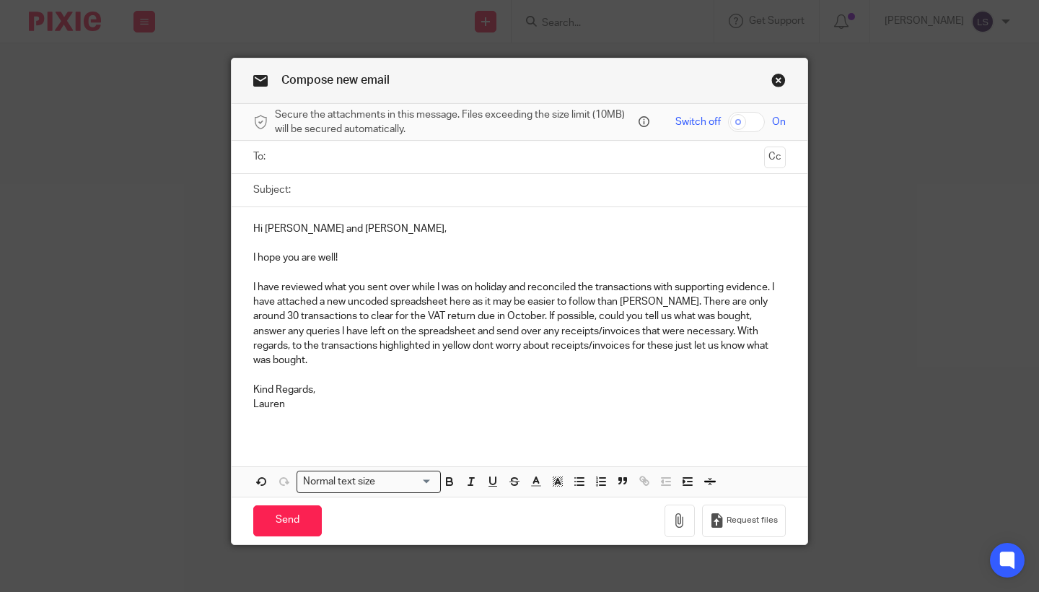
click at [336, 149] on input "text" at bounding box center [519, 157] width 479 height 17
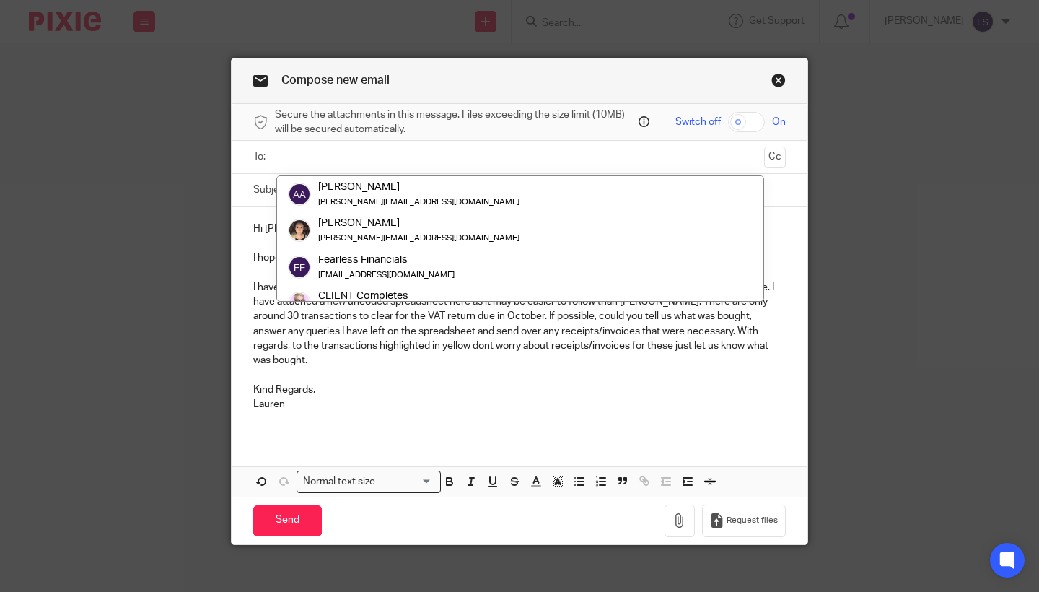
paste input "[EMAIL_ADDRESS][DOMAIN_NAME]"
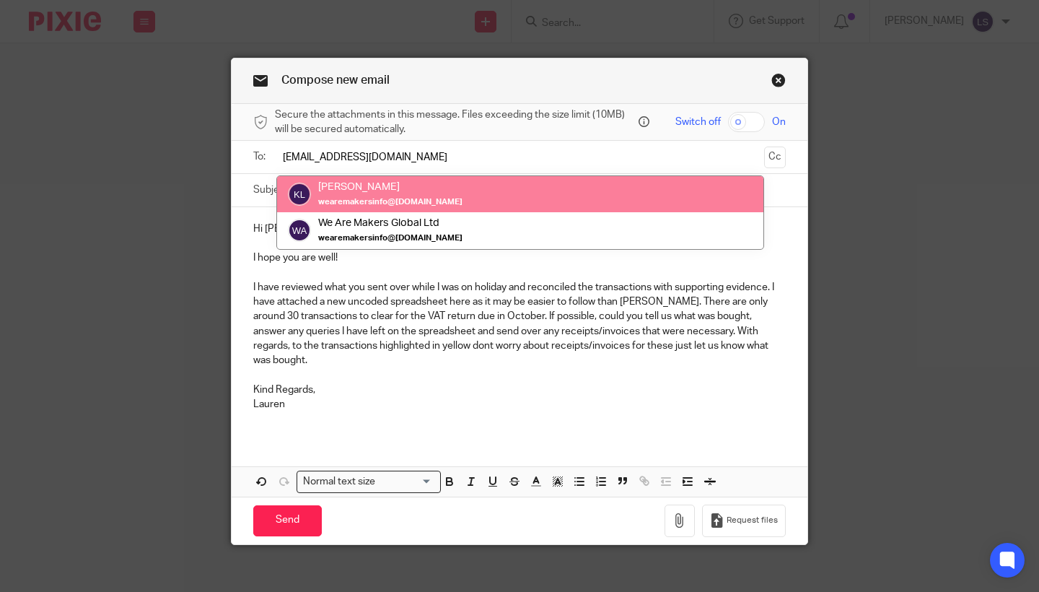
type input "[EMAIL_ADDRESS][DOMAIN_NAME]"
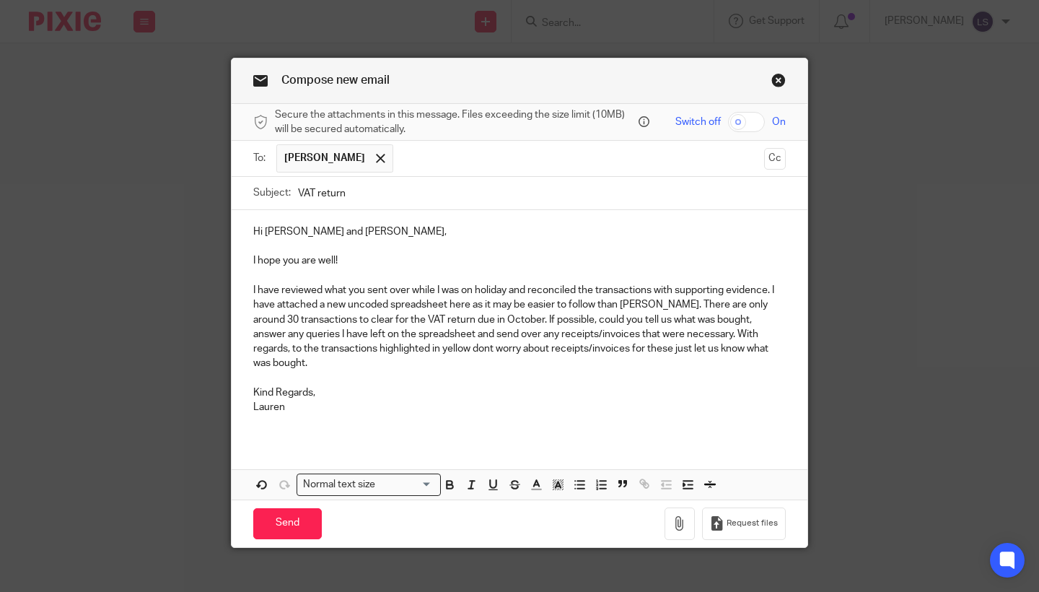
type input "VAT return"
click at [499, 319] on p "I have reviewed what you sent over while I was on holiday and reconciled the tr…" at bounding box center [519, 327] width 533 height 88
click at [504, 385] on p "Kind Regards," at bounding box center [519, 392] width 533 height 14
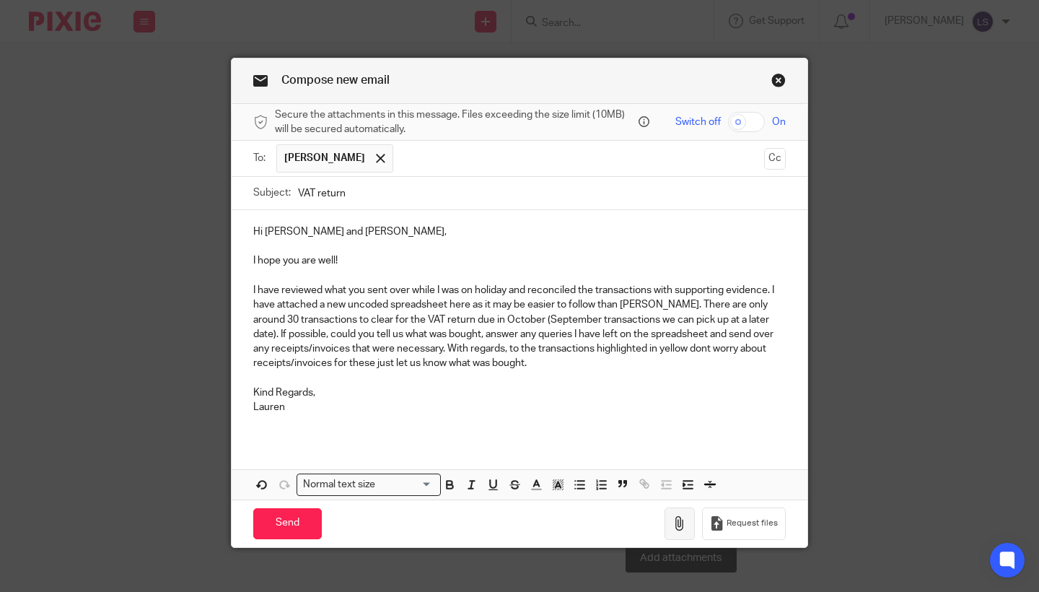
click at [679, 519] on icon "button" at bounding box center [680, 523] width 14 height 14
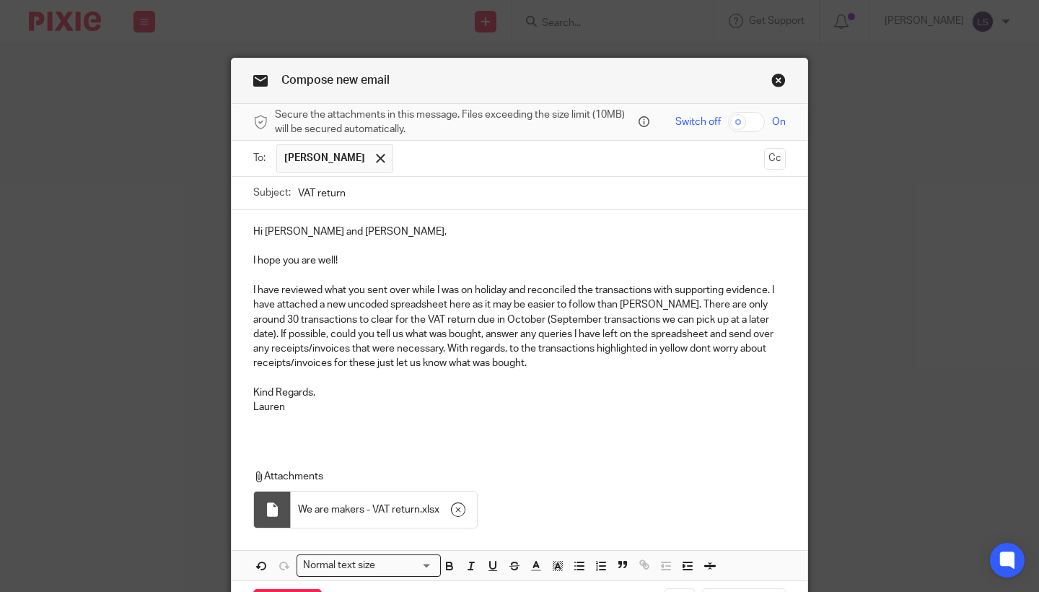
click at [409, 430] on div "Hi Kate and Jack, I hope you are well! I have reviewed what you sent over while…" at bounding box center [520, 325] width 576 height 230
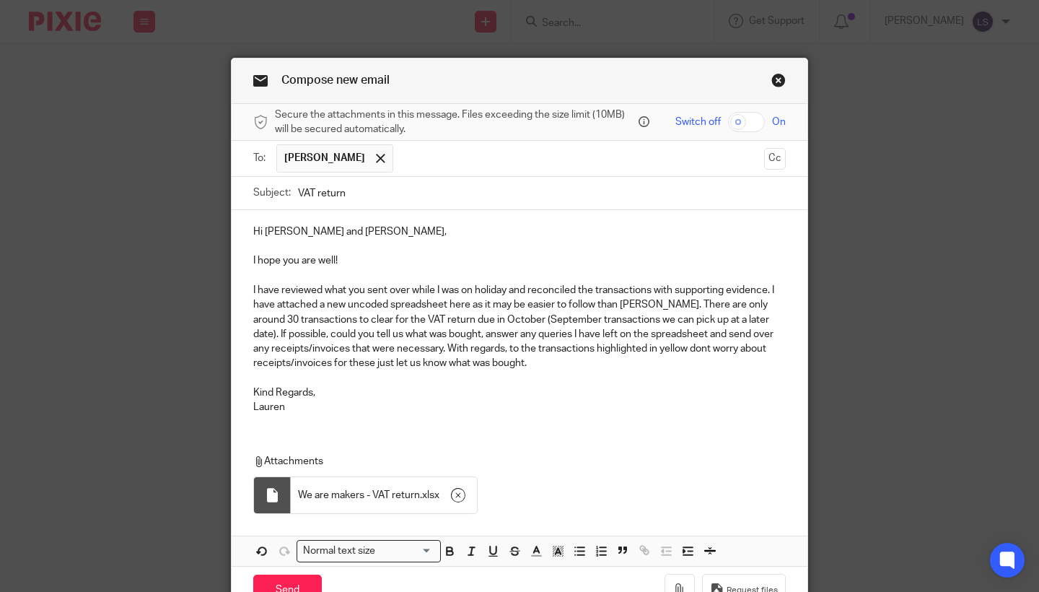
click at [919, 294] on div "Compose new email Secure the attachments in this message. Files exceeding the s…" at bounding box center [519, 296] width 1039 height 592
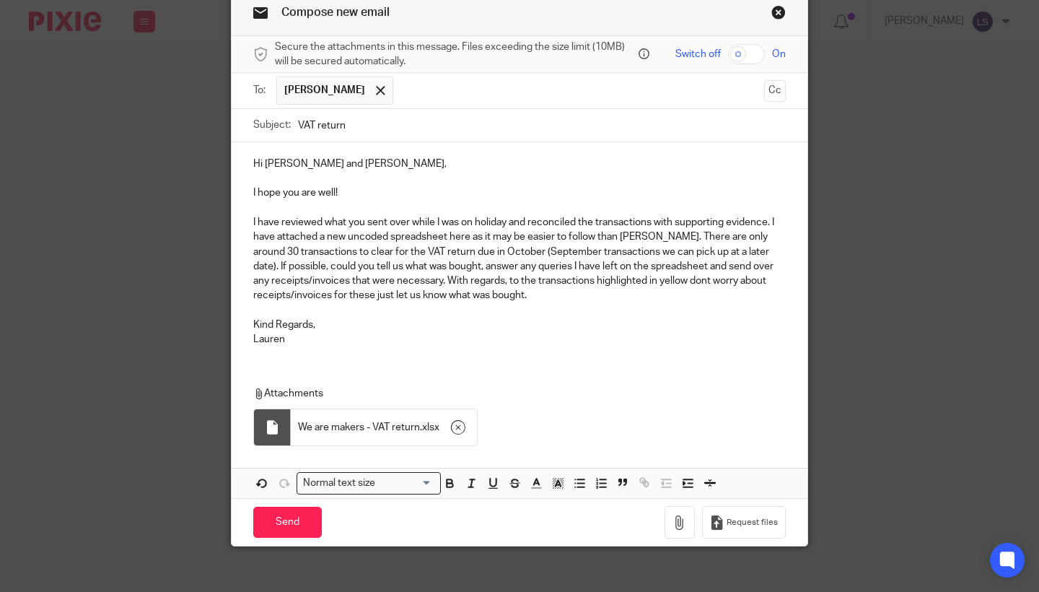
scroll to position [77, 0]
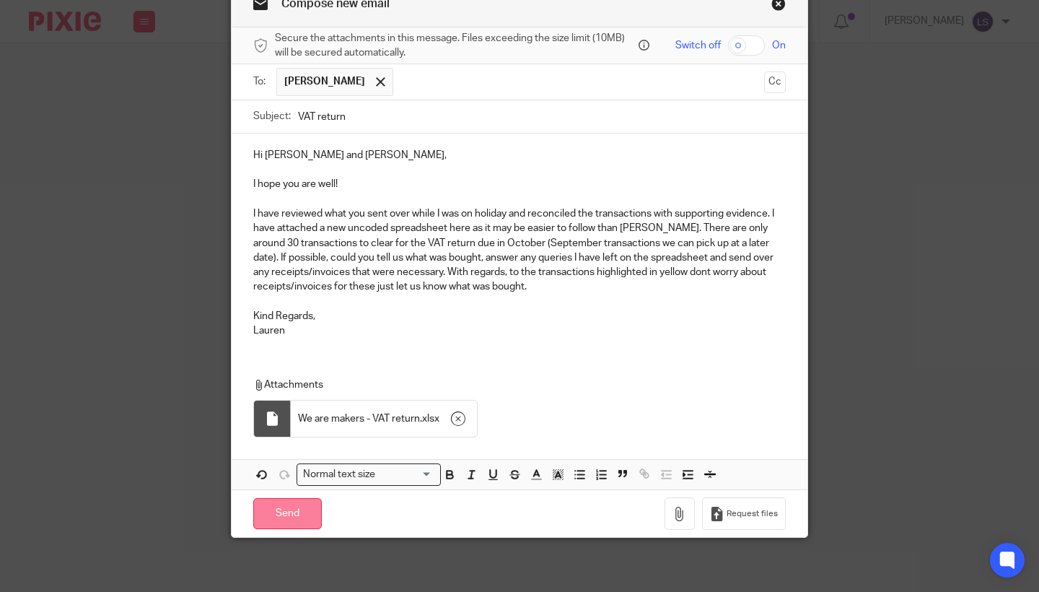
click at [286, 515] on input "Send" at bounding box center [287, 513] width 69 height 31
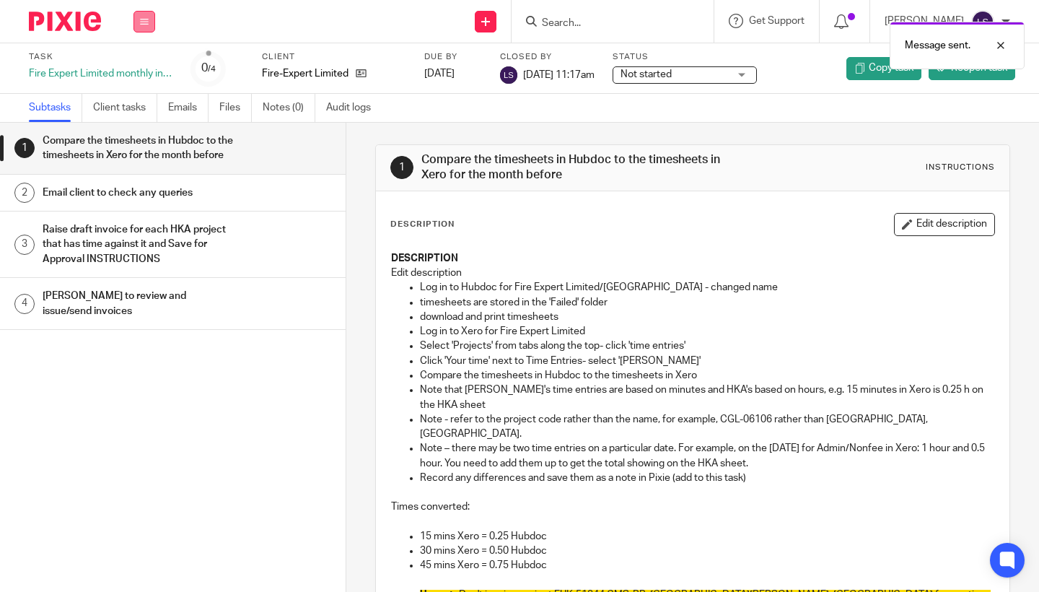
click at [144, 19] on icon at bounding box center [144, 21] width 9 height 9
click at [140, 87] on link "Email" at bounding box center [137, 88] width 24 height 10
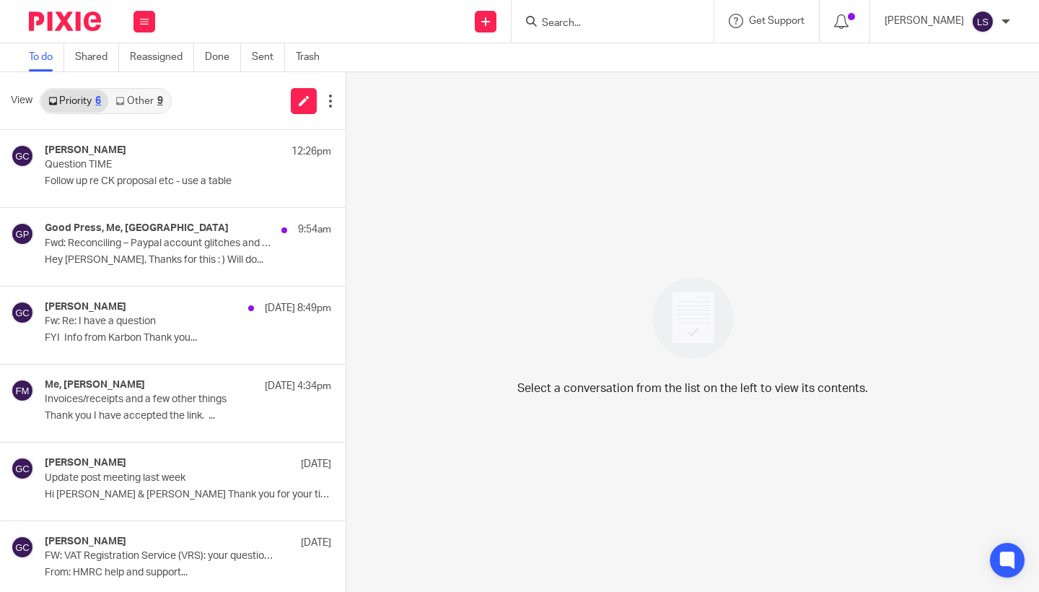
click at [138, 97] on link "Other 9" at bounding box center [138, 100] width 61 height 23
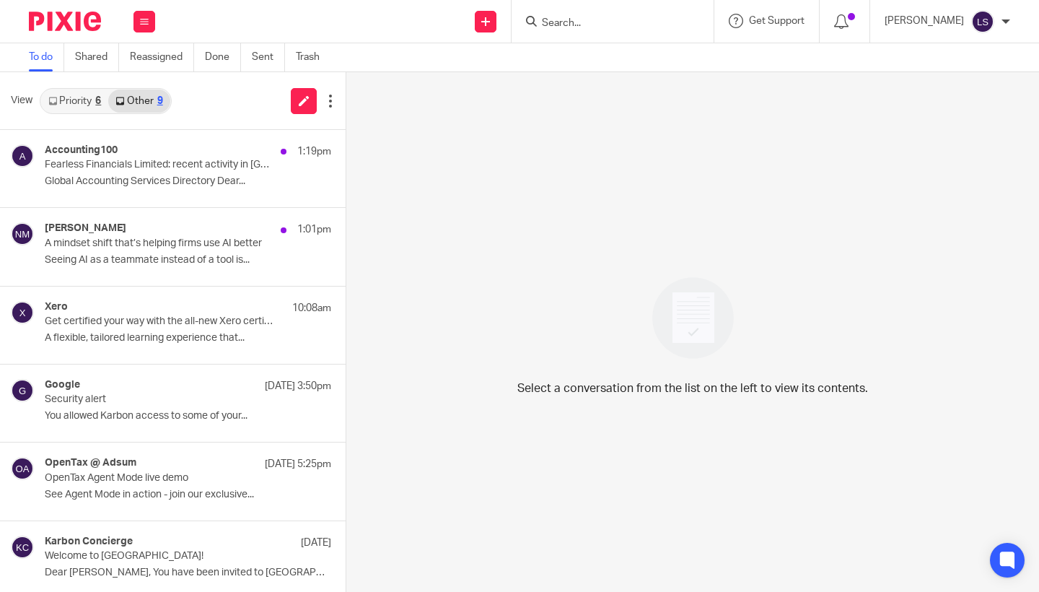
click at [73, 100] on link "Priority 6" at bounding box center [74, 100] width 67 height 23
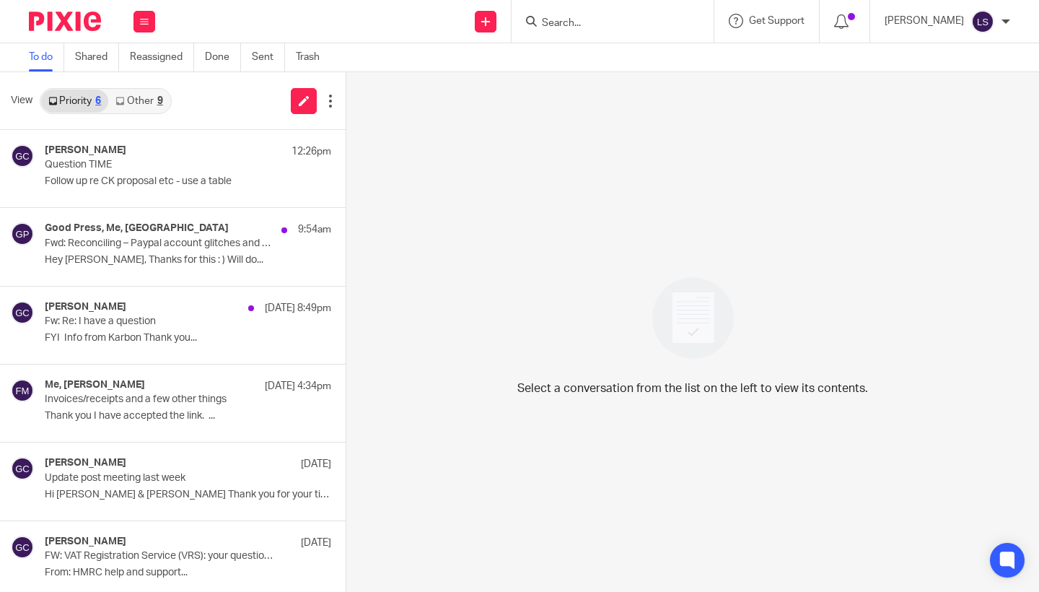
click at [148, 102] on link "Other 9" at bounding box center [138, 100] width 61 height 23
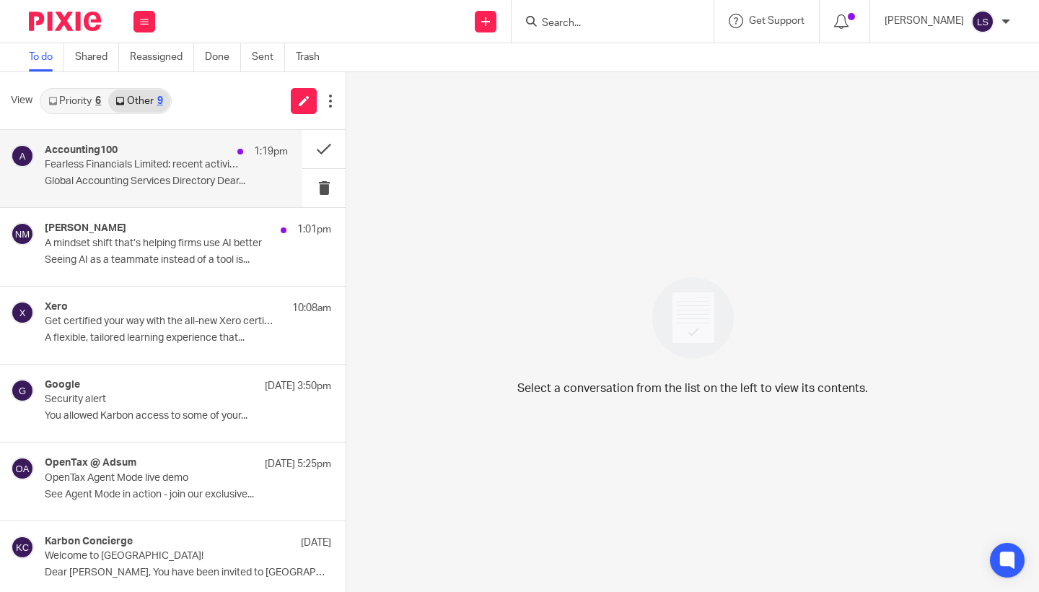
click at [126, 158] on div "Accounting100 1:19pm" at bounding box center [166, 151] width 243 height 14
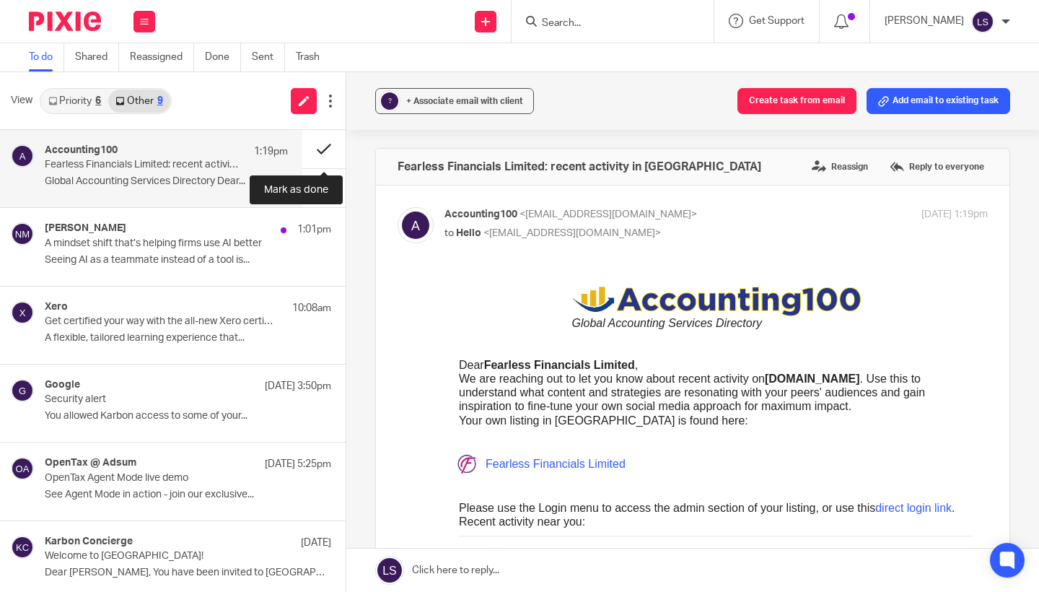
click at [320, 144] on button at bounding box center [323, 149] width 43 height 38
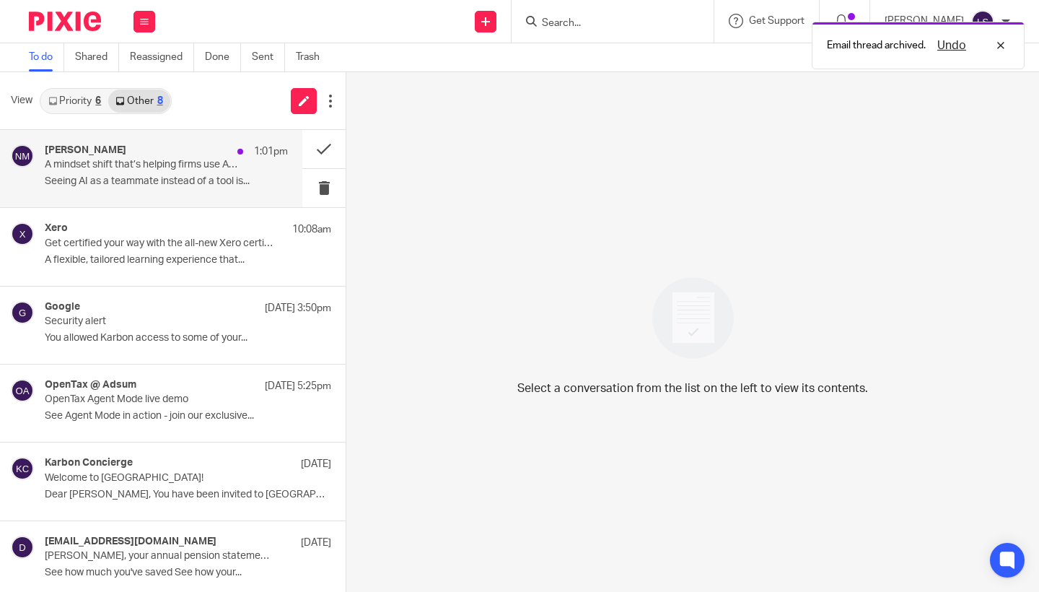
click at [178, 154] on div "Nicole Merrill 1:01pm" at bounding box center [166, 151] width 243 height 14
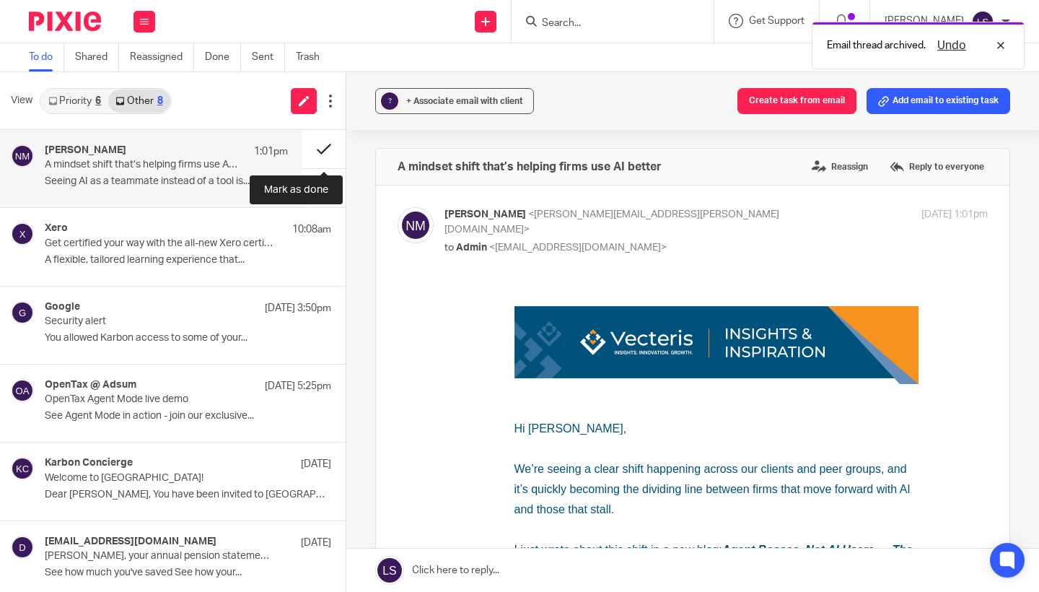
click at [319, 148] on button at bounding box center [323, 149] width 43 height 38
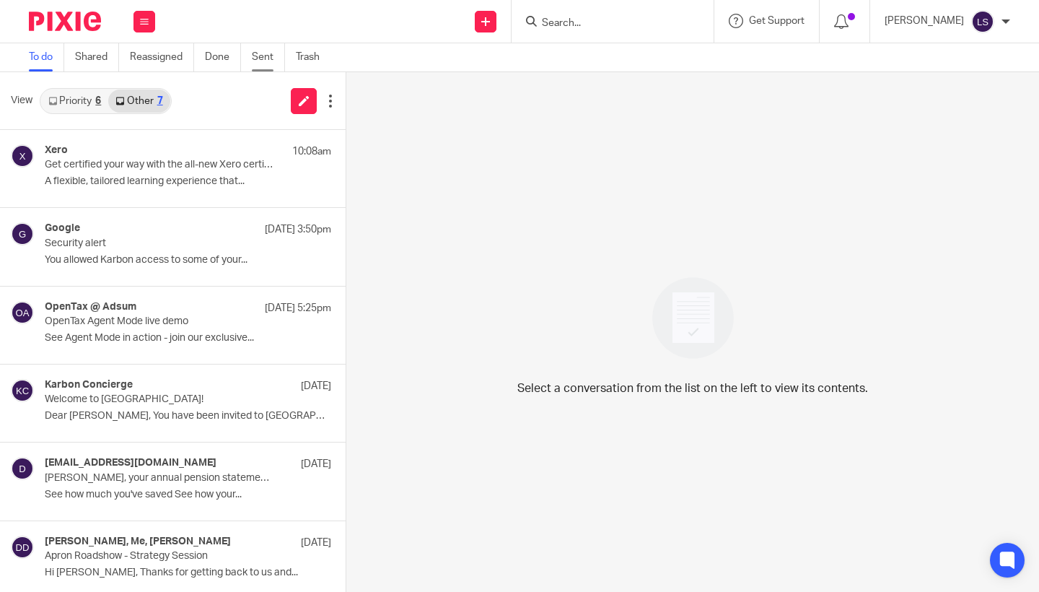
click at [267, 57] on link "Sent" at bounding box center [268, 57] width 33 height 28
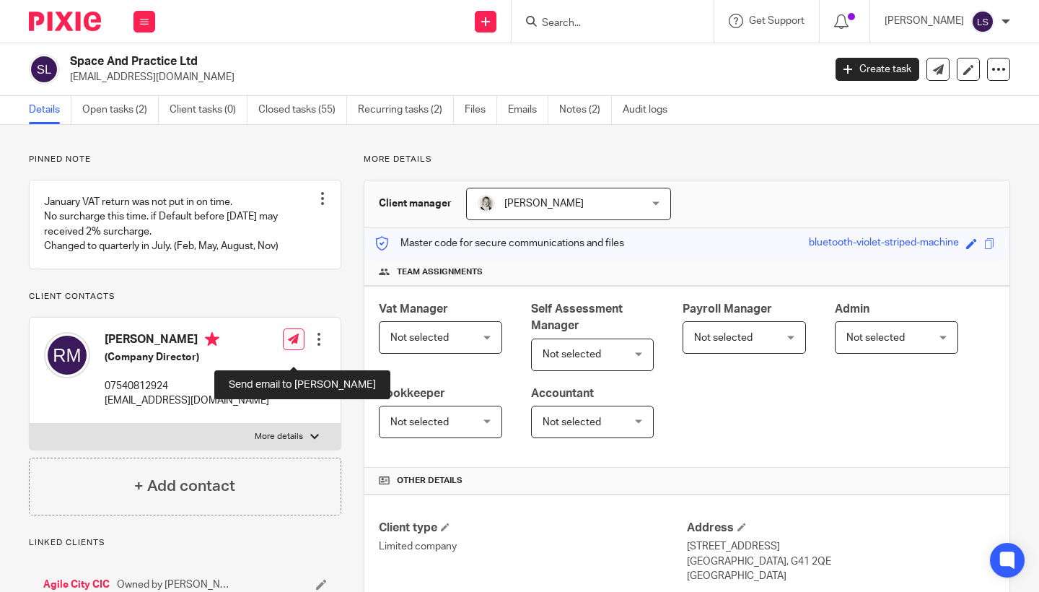
click at [298, 344] on icon at bounding box center [293, 338] width 11 height 11
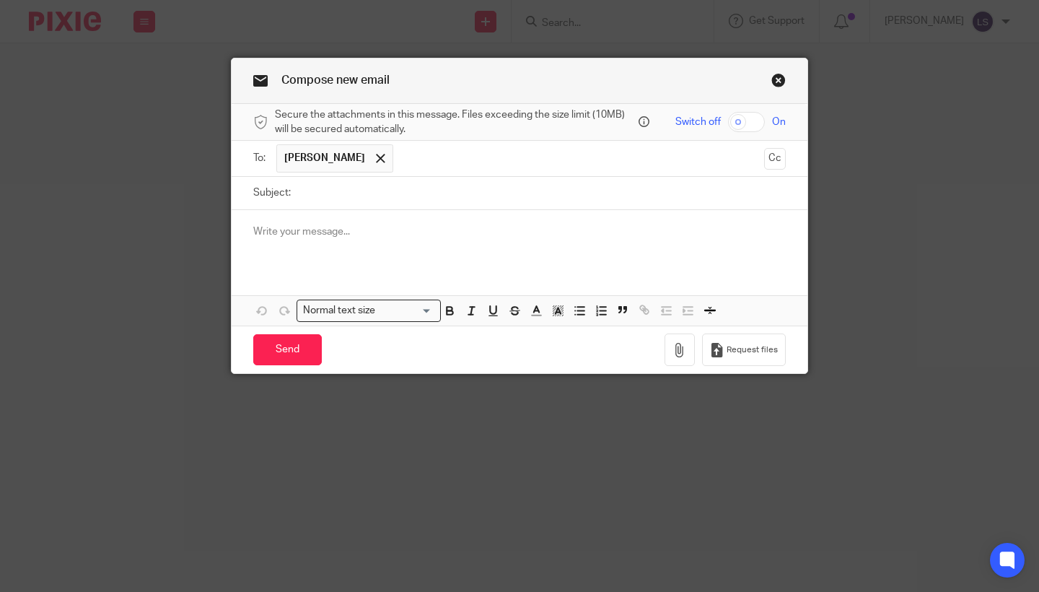
click at [396, 196] on input "Subject:" at bounding box center [542, 193] width 488 height 32
type input "Space and Practice VAT return"
click at [387, 238] on p at bounding box center [519, 231] width 533 height 14
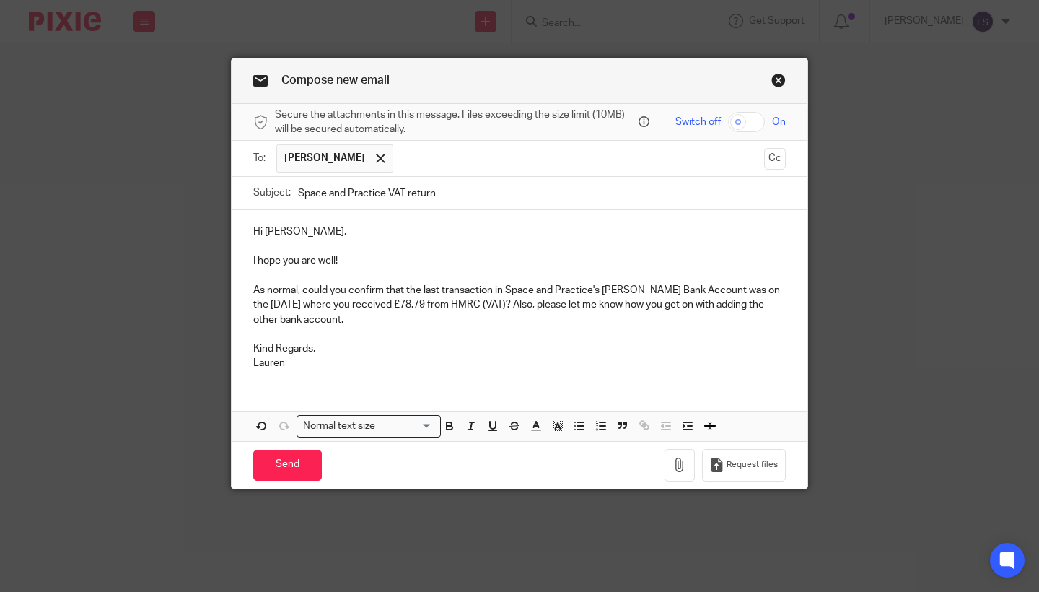
click at [924, 326] on div "Compose new email Secure the attachments in this message. Files exceeding the s…" at bounding box center [519, 296] width 1039 height 592
click at [281, 458] on input "Send" at bounding box center [287, 465] width 69 height 31
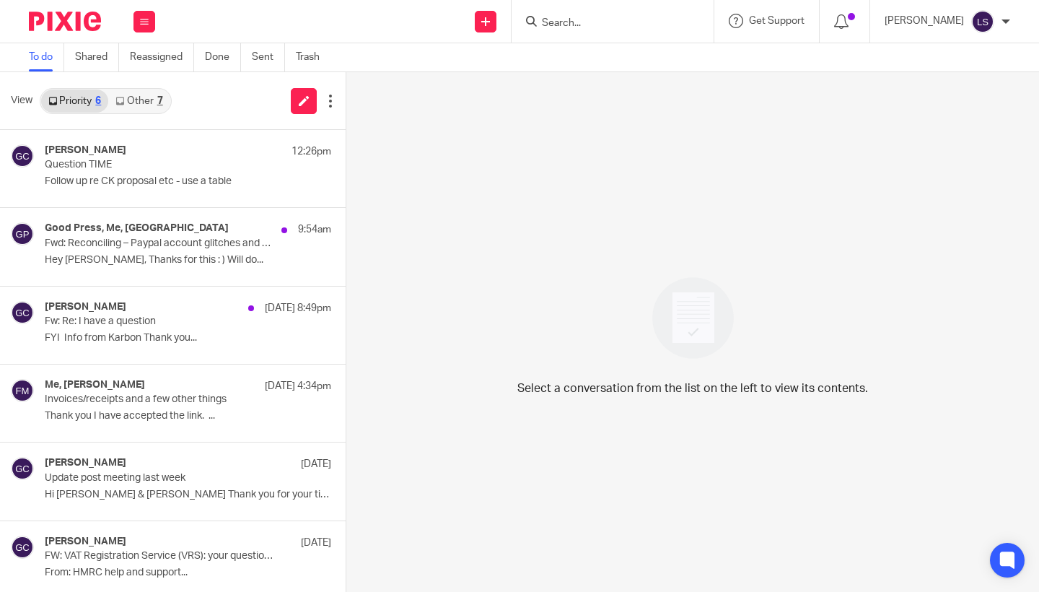
click at [151, 95] on link "Other 7" at bounding box center [138, 100] width 61 height 23
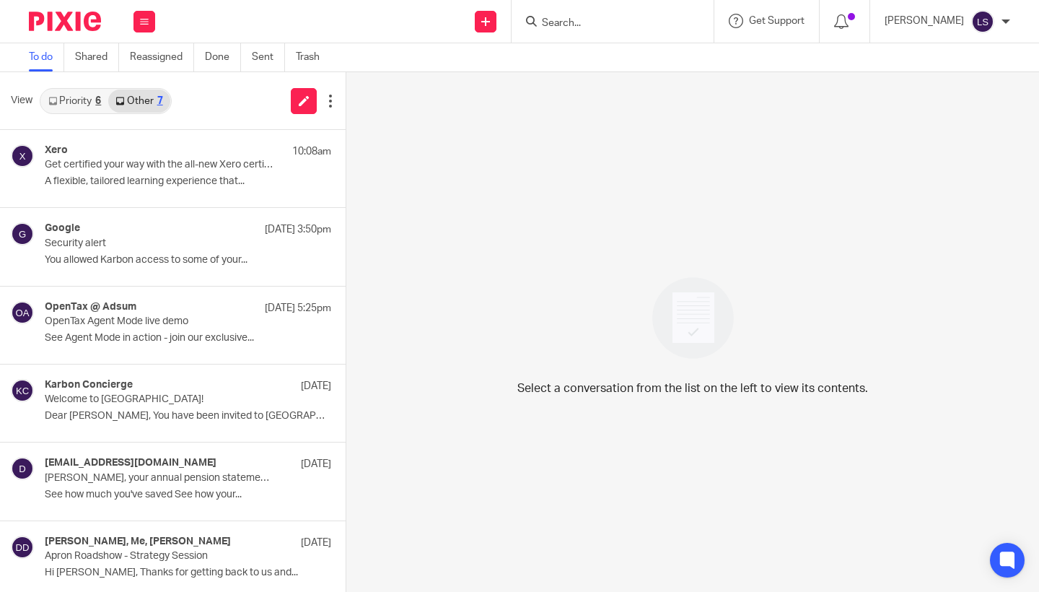
click at [82, 96] on link "Priority 6" at bounding box center [74, 100] width 67 height 23
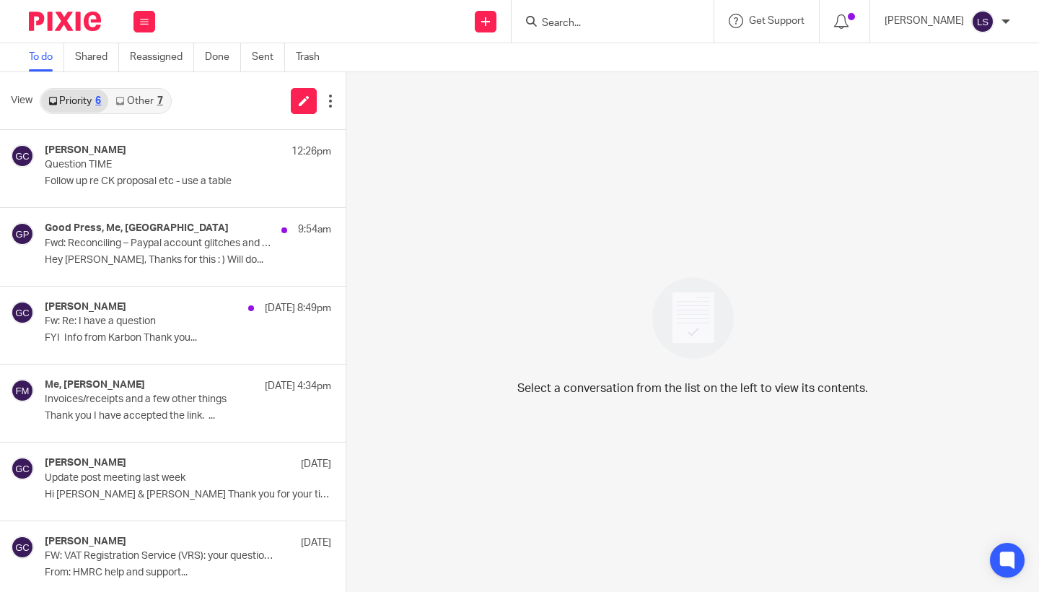
click at [577, 22] on input "Search" at bounding box center [606, 23] width 130 height 13
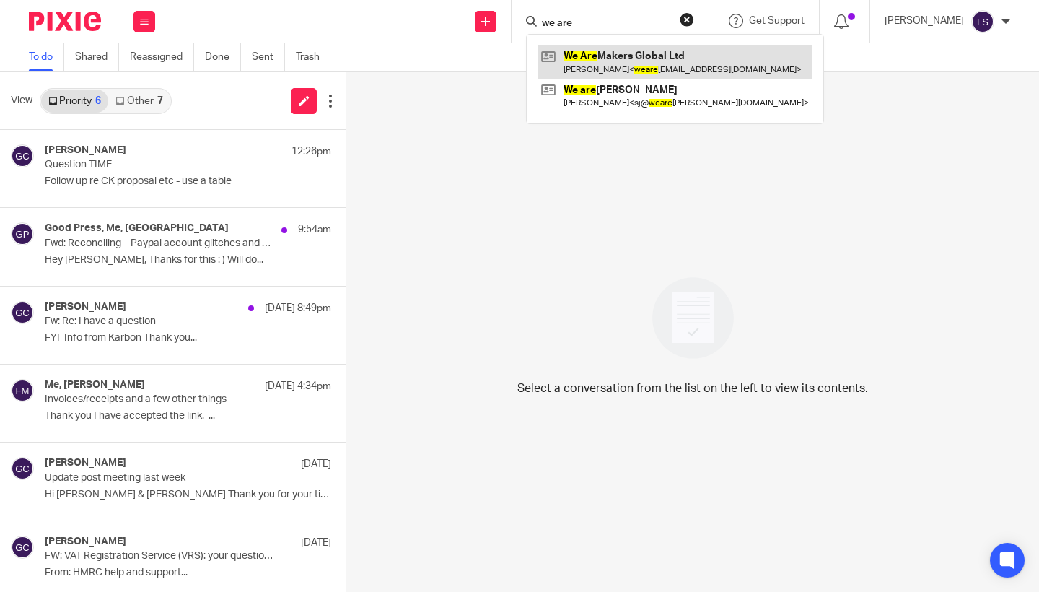
type input "we are"
click at [608, 63] on link at bounding box center [675, 61] width 275 height 33
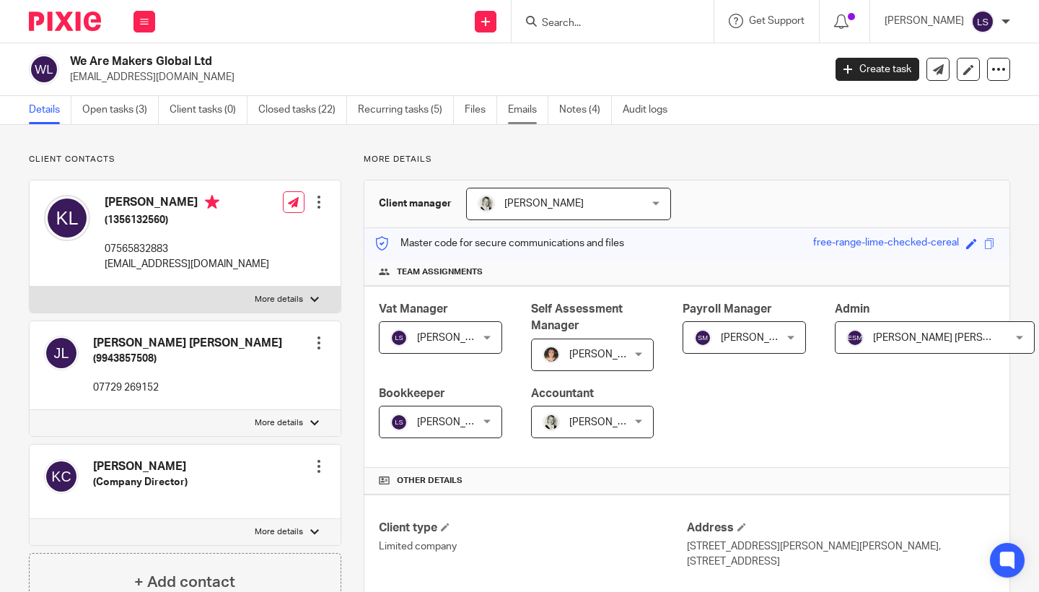
click at [525, 117] on link "Emails" at bounding box center [528, 110] width 40 height 28
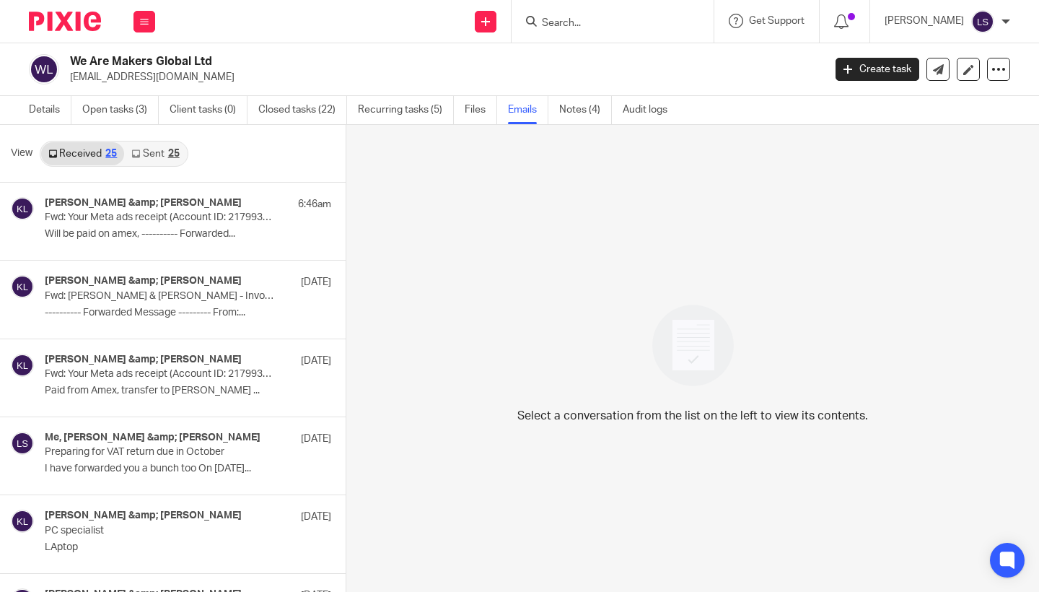
click at [153, 158] on link "Sent 25" at bounding box center [155, 153] width 62 height 23
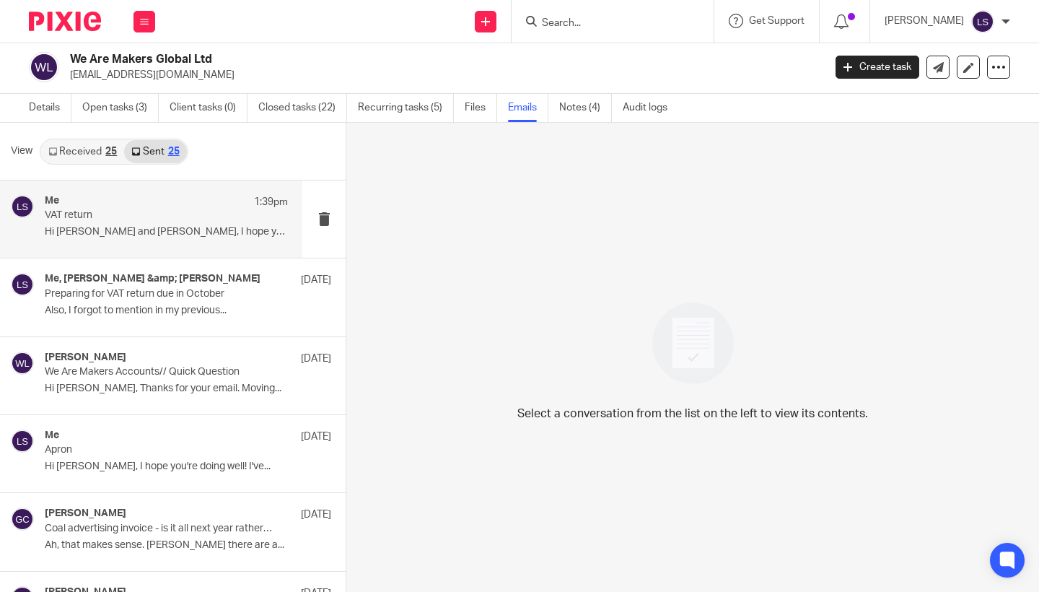
click at [159, 240] on div "Me 1:39pm VAT return Hi [PERSON_NAME] and [PERSON_NAME], I hope you are well! I…" at bounding box center [166, 219] width 243 height 48
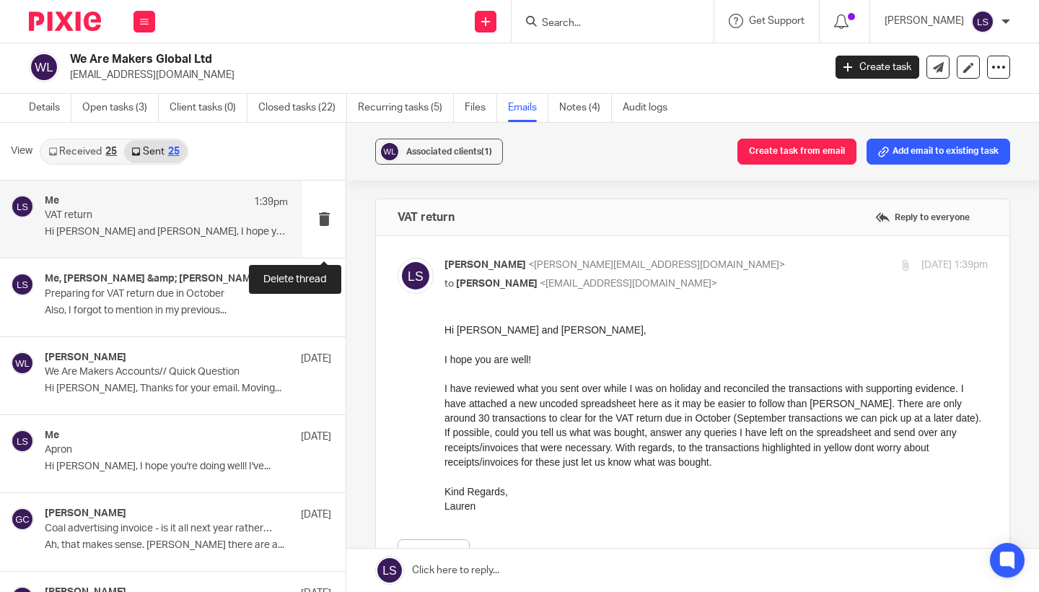
scroll to position [0, 0]
click at [703, 255] on label at bounding box center [693, 459] width 634 height 446
click at [398, 257] on input "checkbox" at bounding box center [397, 257] width 1 height 1
checkbox input "false"
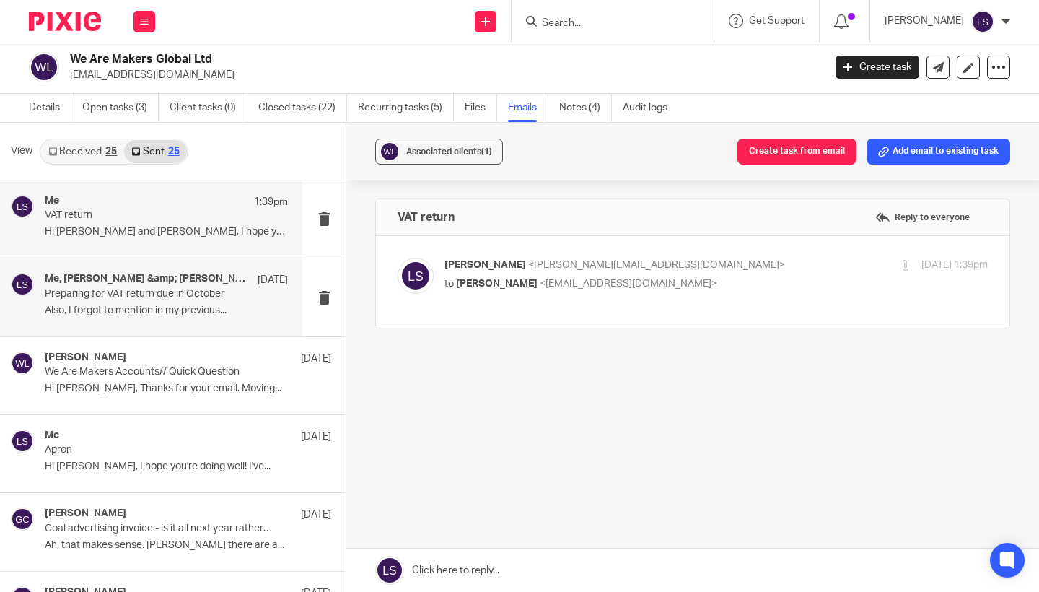
click at [177, 301] on div "Me, Kate &amp; Jack Lennie 4 Sep Preparing for VAT return due in October Also, …" at bounding box center [166, 297] width 243 height 48
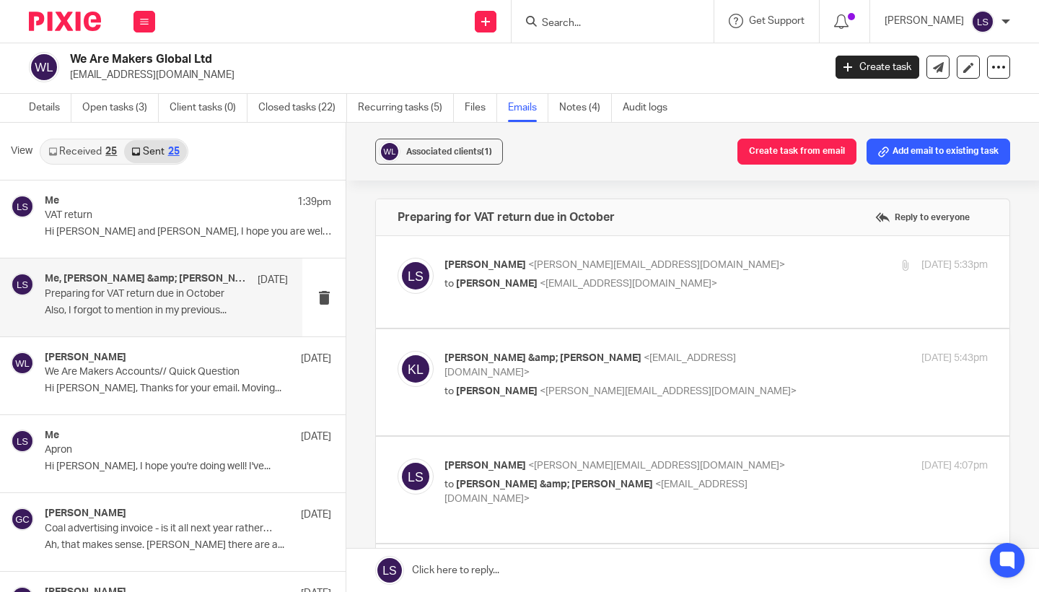
click at [1022, 401] on div "Associated clients (1) Create task from email Add email to existing task Prepar…" at bounding box center [692, 357] width 693 height 469
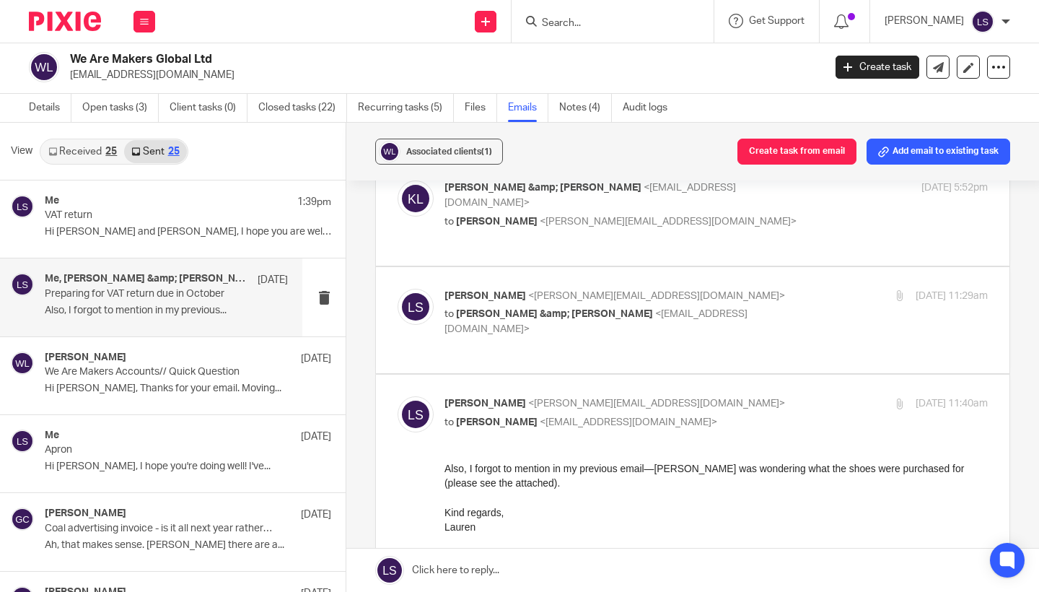
scroll to position [366, 0]
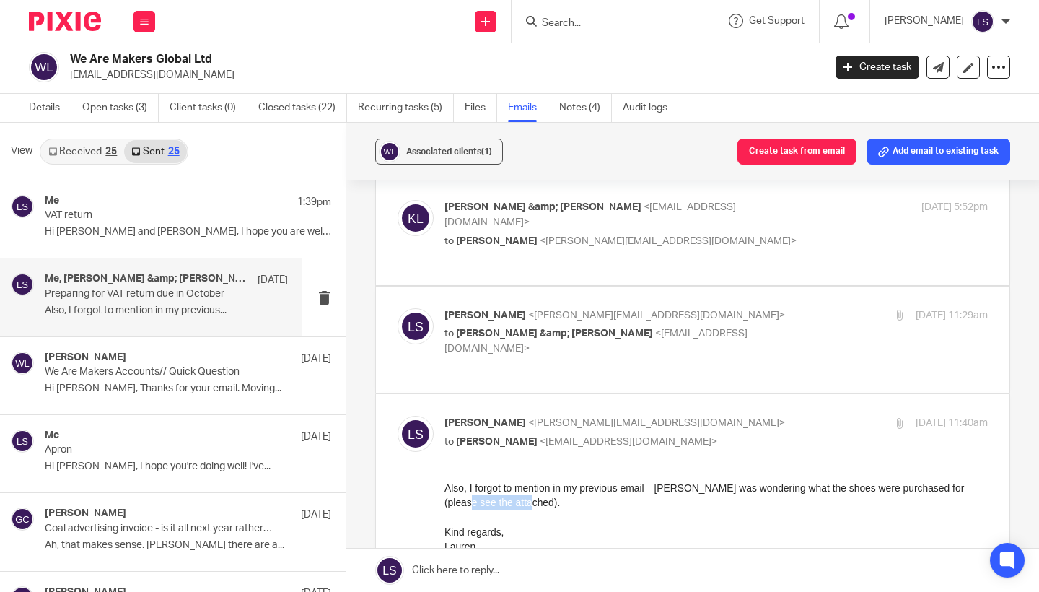
drag, startPoint x: 516, startPoint y: 504, endPoint x: 434, endPoint y: 493, distance: 82.4
click at [445, 493] on html "Also, I forgot to mention in my previous email—Gillian was wondering what the s…" at bounding box center [716, 547] width 543 height 134
click at [497, 500] on p "Also, I forgot to mention in my previous email—Gillian was wondering what the s…" at bounding box center [716, 495] width 543 height 30
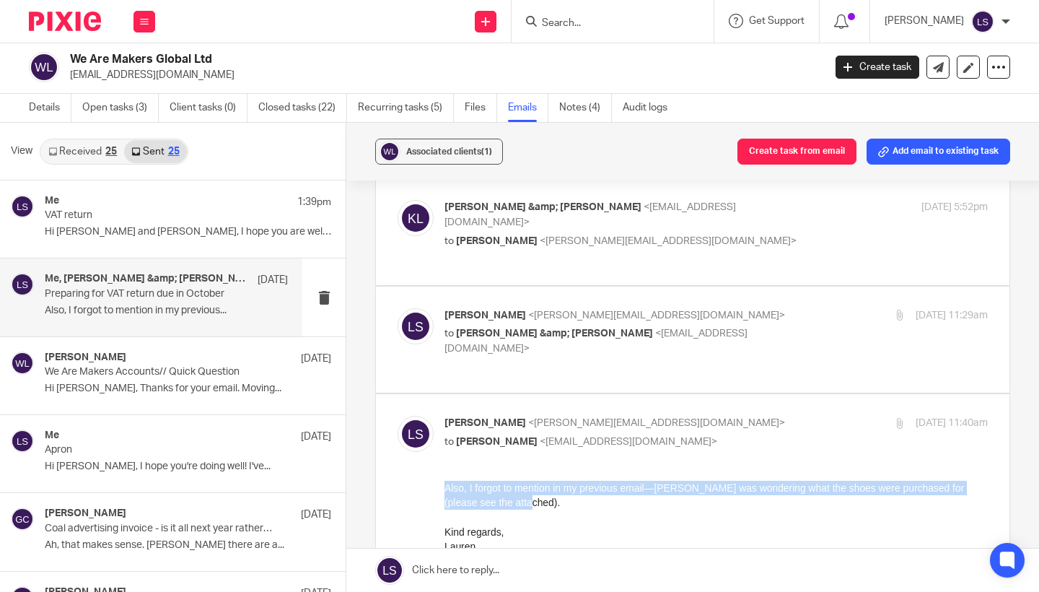
drag, startPoint x: 473, startPoint y: 502, endPoint x: 425, endPoint y: 489, distance: 49.2
click at [445, 489] on html "Also, I forgot to mention in my previous email—Gillian was wondering what the s…" at bounding box center [716, 547] width 543 height 134
copy p "Also, I forgot to mention in my previous email—Gillian was wondering what the s…"
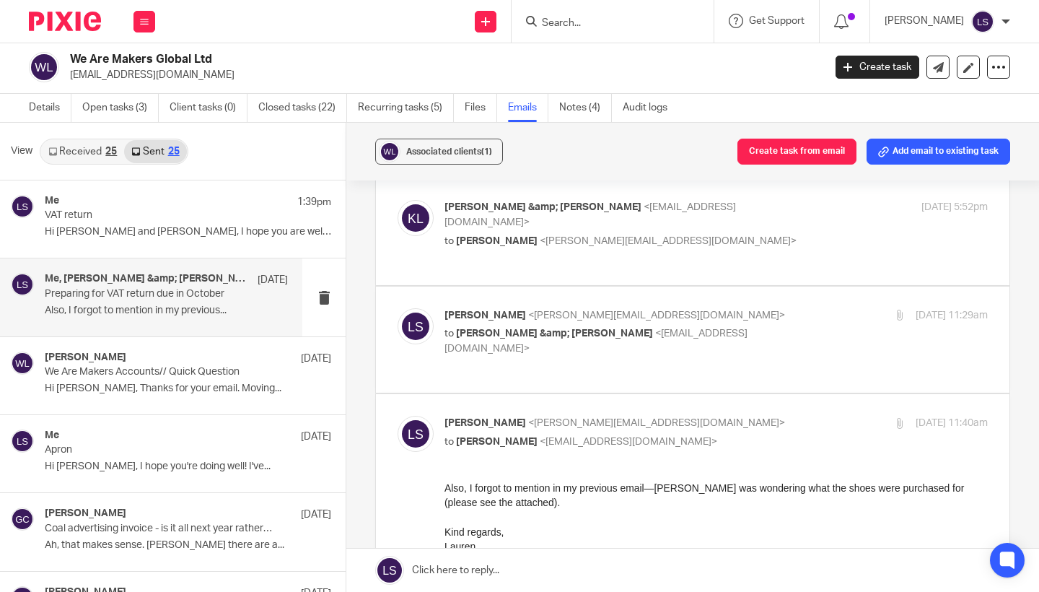
click at [559, 524] on p "Kind regards, Lauren" at bounding box center [716, 539] width 543 height 30
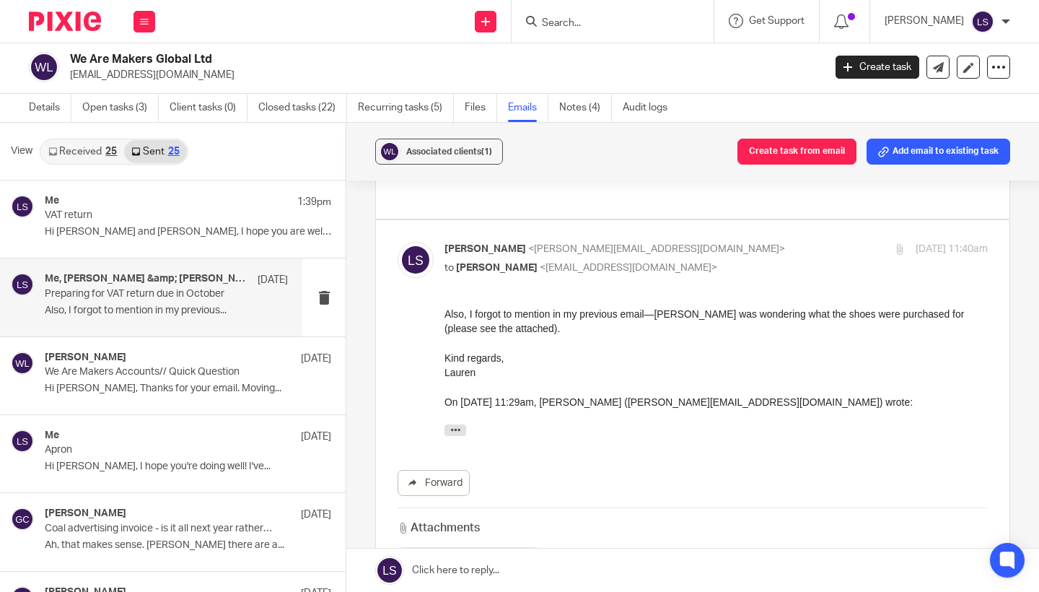
scroll to position [537, 0]
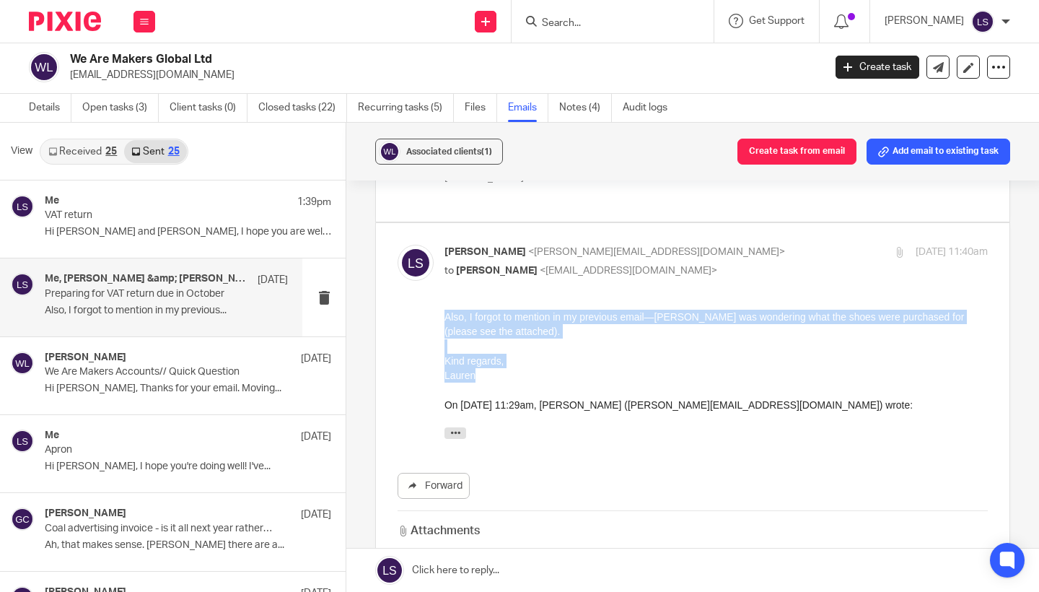
drag, startPoint x: 484, startPoint y: 380, endPoint x: 442, endPoint y: 319, distance: 73.9
click at [445, 319] on html "Also, I forgot to mention in my previous email—Gillian was wondering what the s…" at bounding box center [716, 376] width 543 height 134
copy div "Also, I forgot to mention in my previous email—Gillian was wondering what the s…"
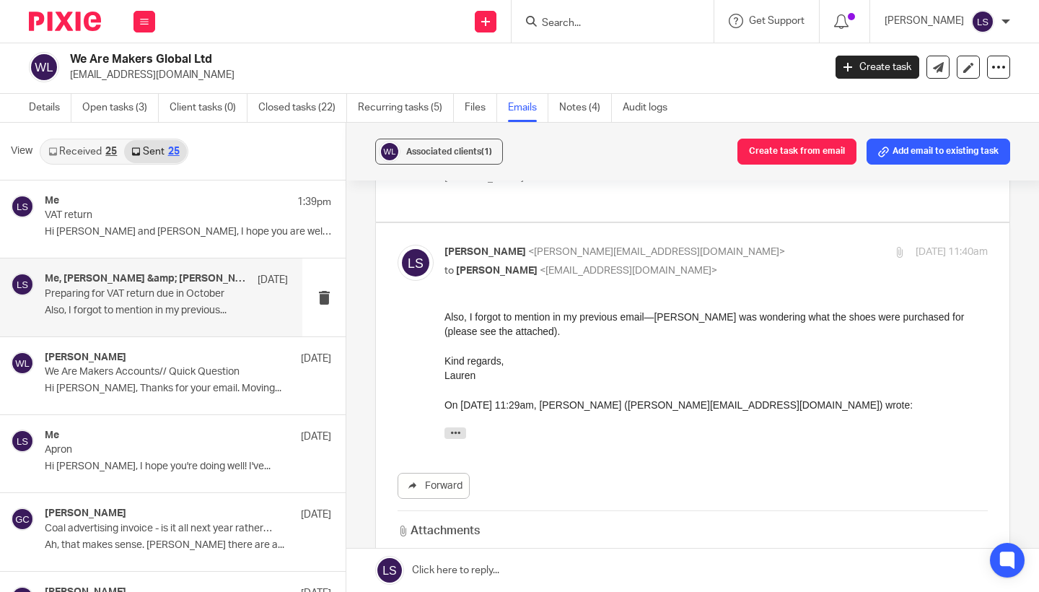
click at [541, 362] on p "Kind regards, Lauren" at bounding box center [716, 368] width 543 height 30
click at [525, 561] on icon at bounding box center [525, 566] width 5 height 11
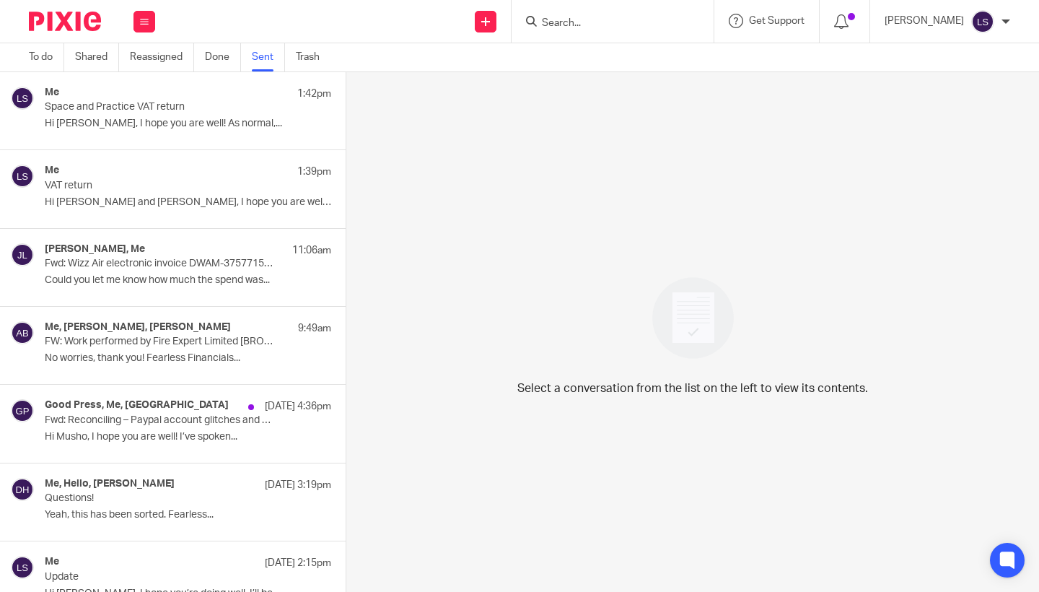
click at [177, 121] on p "Hi [PERSON_NAME], I hope you are well! As normal,..." at bounding box center [188, 124] width 287 height 12
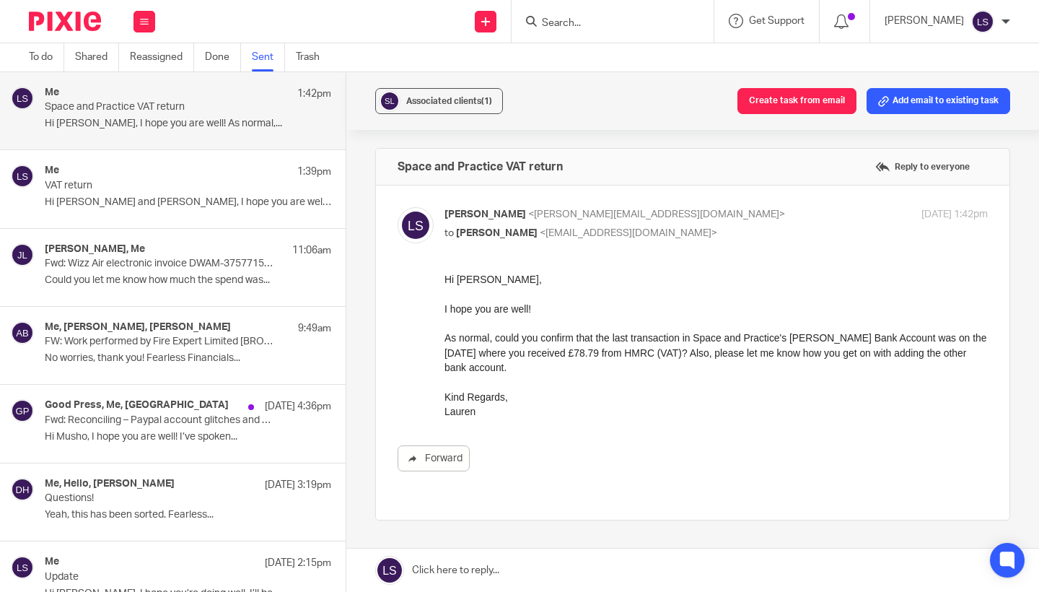
click at [162, 219] on div "Me 1:39pm VAT return Hi [PERSON_NAME] and [PERSON_NAME], I hope you are well! I…" at bounding box center [173, 188] width 346 height 77
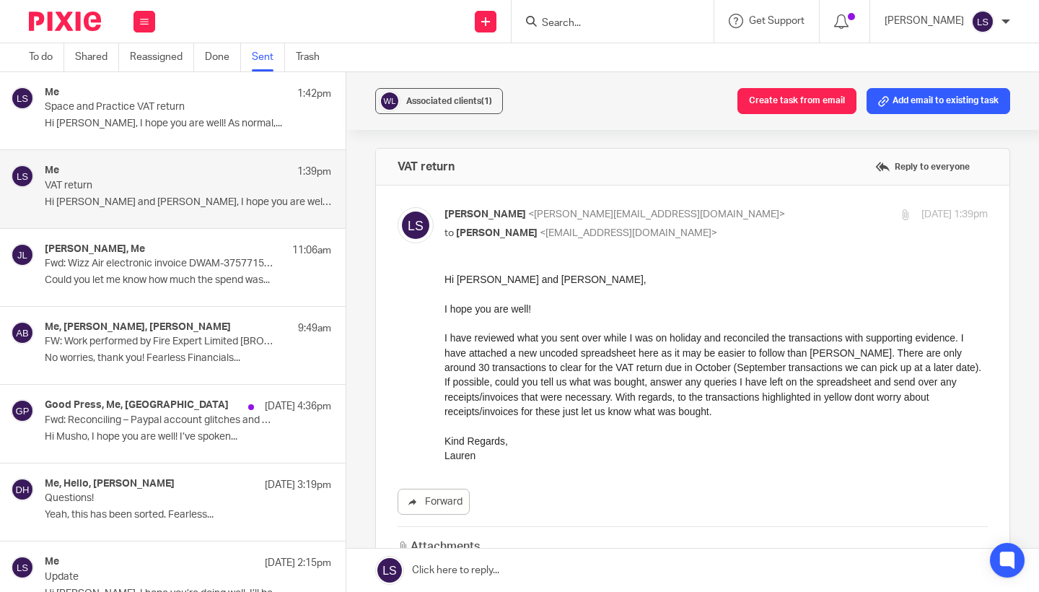
click at [724, 211] on p "Lauren Simmons <lauren@fearlessfinancials.co.uk>" at bounding box center [626, 214] width 362 height 15
checkbox input "false"
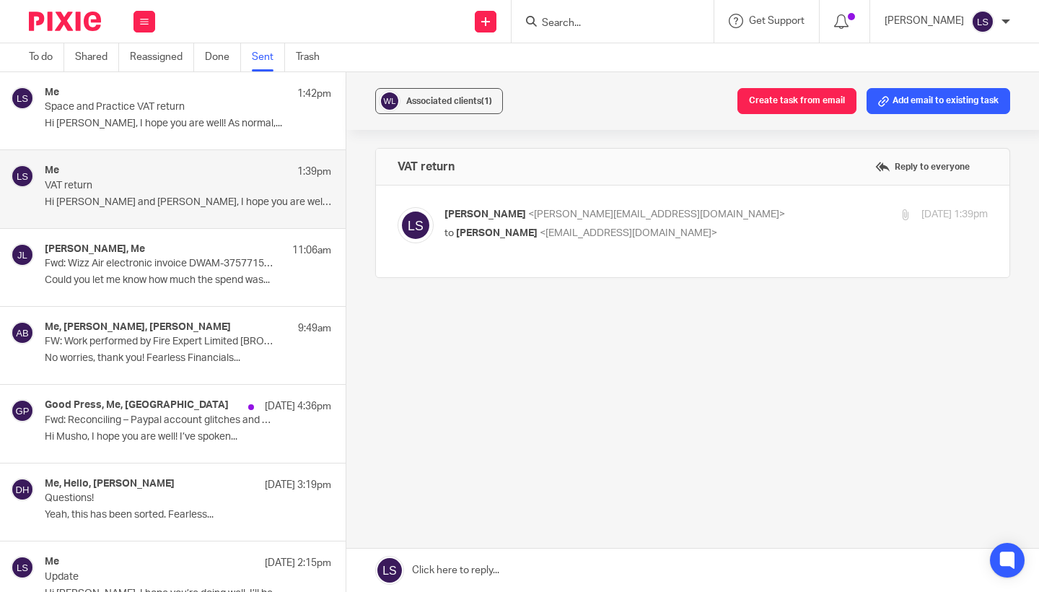
click at [535, 561] on link at bounding box center [692, 570] width 693 height 43
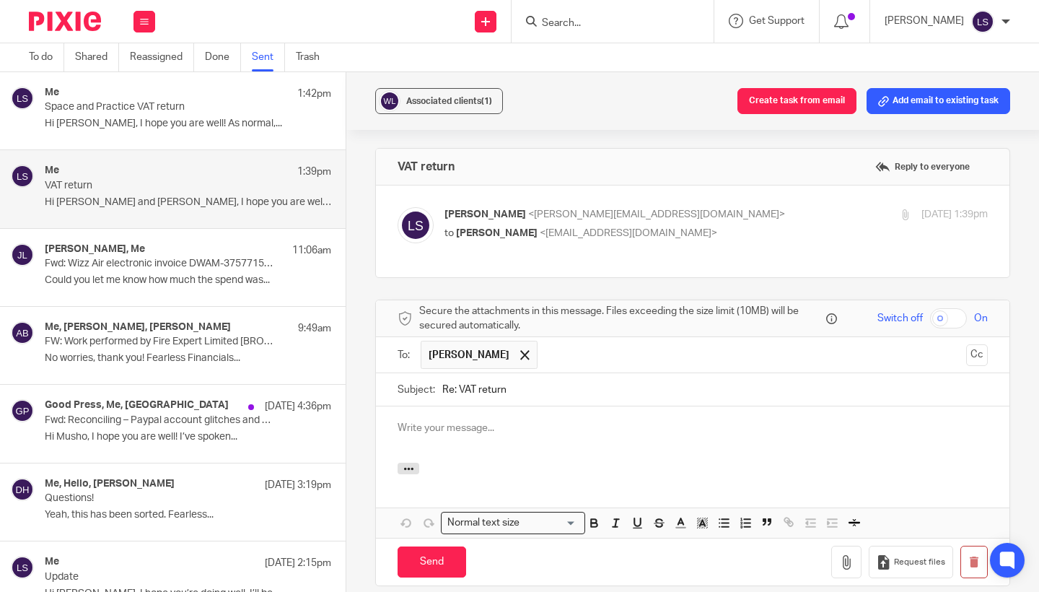
scroll to position [122, 0]
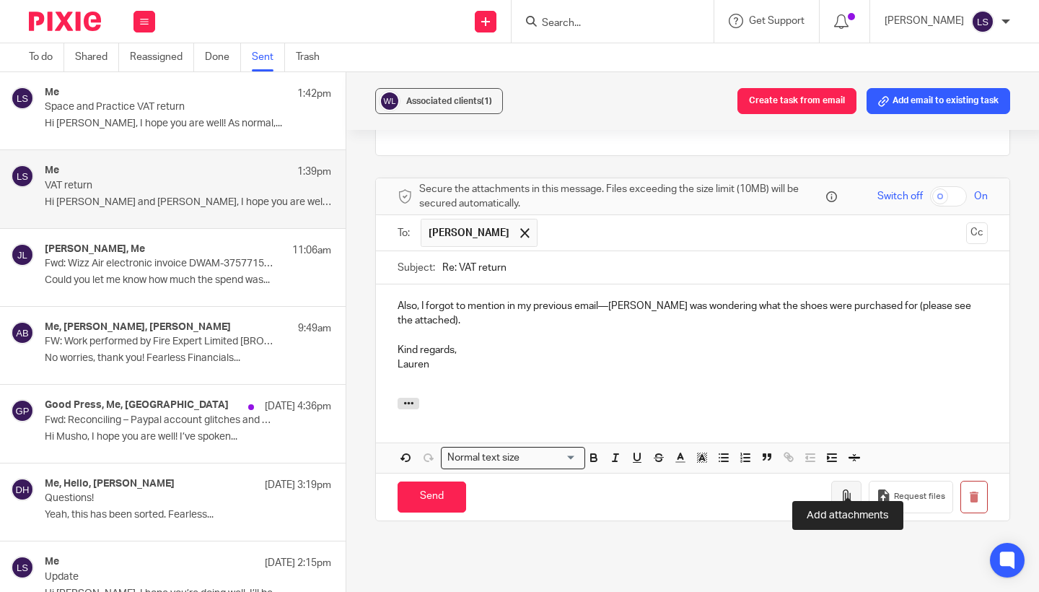
click at [839, 481] on button "button" at bounding box center [846, 497] width 30 height 32
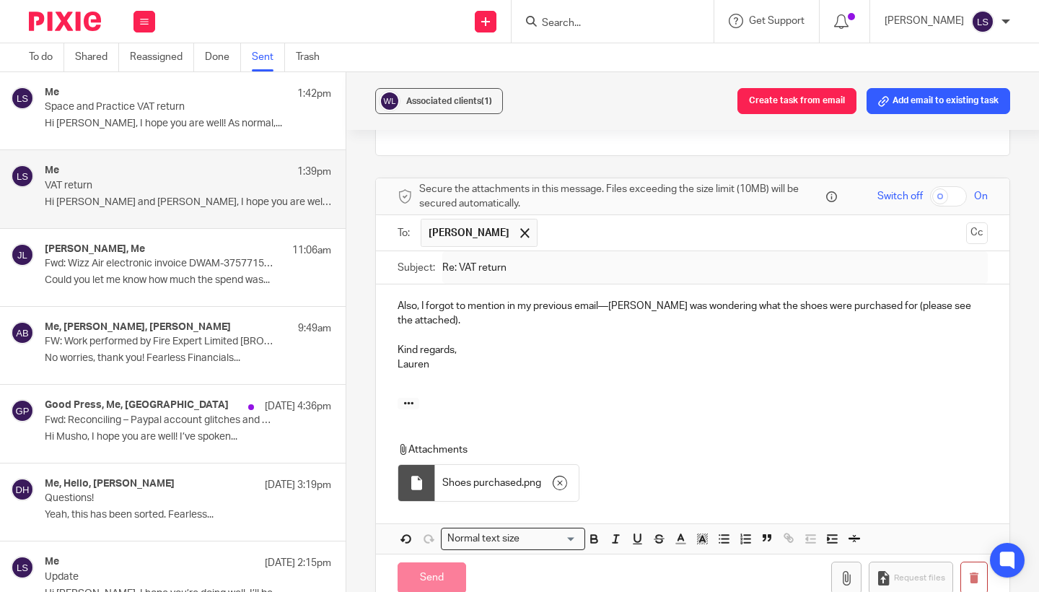
click at [517, 370] on div "Also, I forgot to mention in my previous email—Gillian was wondering what the s…" at bounding box center [693, 340] width 634 height 113
click at [536, 398] on div at bounding box center [693, 406] width 634 height 16
click at [428, 562] on input "Send" at bounding box center [432, 577] width 69 height 31
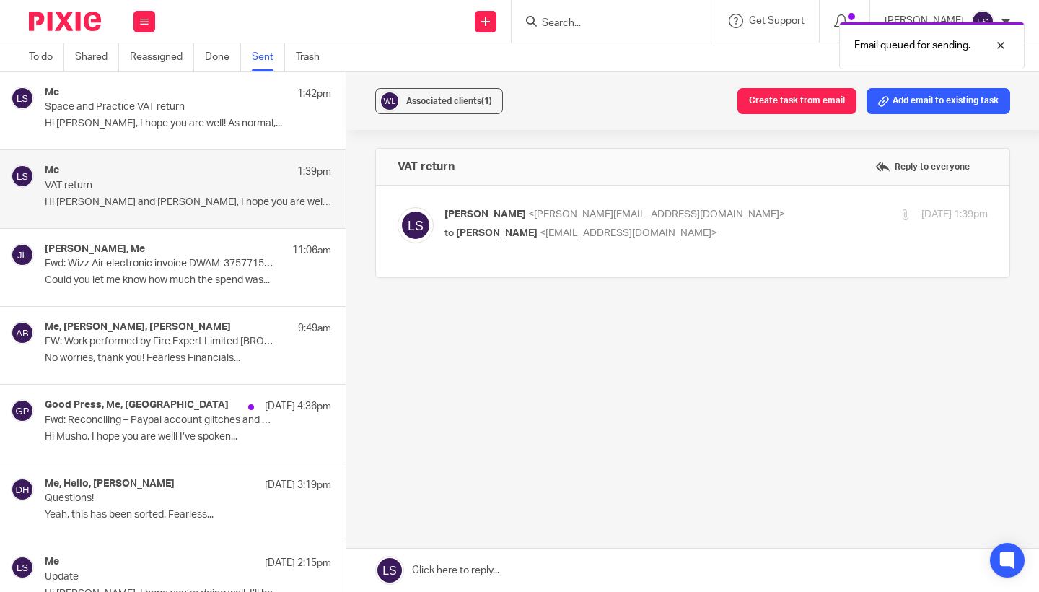
scroll to position [0, 0]
click at [147, 25] on icon at bounding box center [144, 21] width 9 height 9
click at [144, 85] on link "Email" at bounding box center [138, 88] width 26 height 10
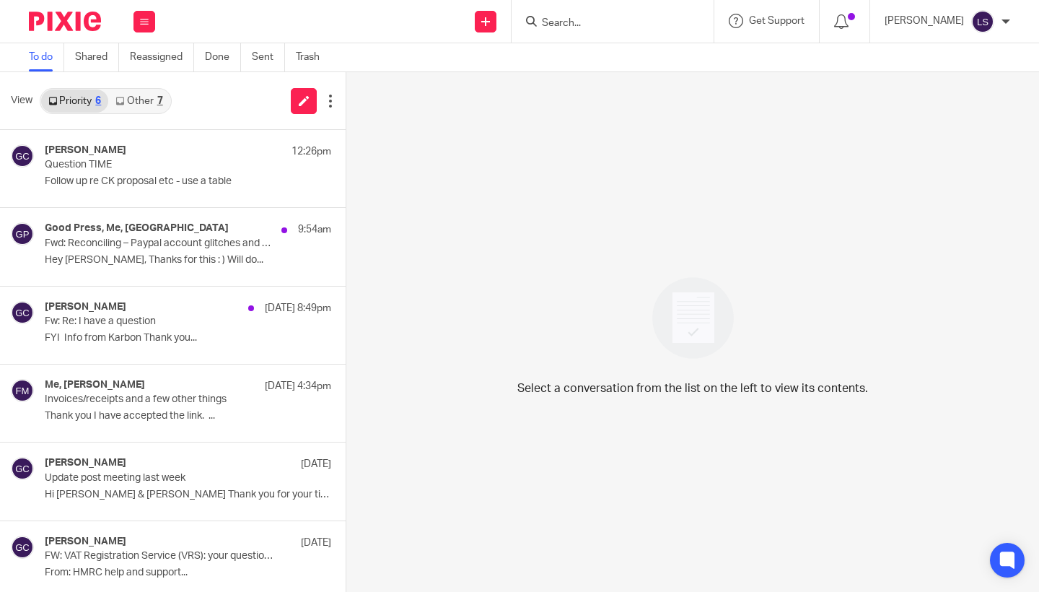
click at [154, 110] on link "Other 7" at bounding box center [138, 100] width 61 height 23
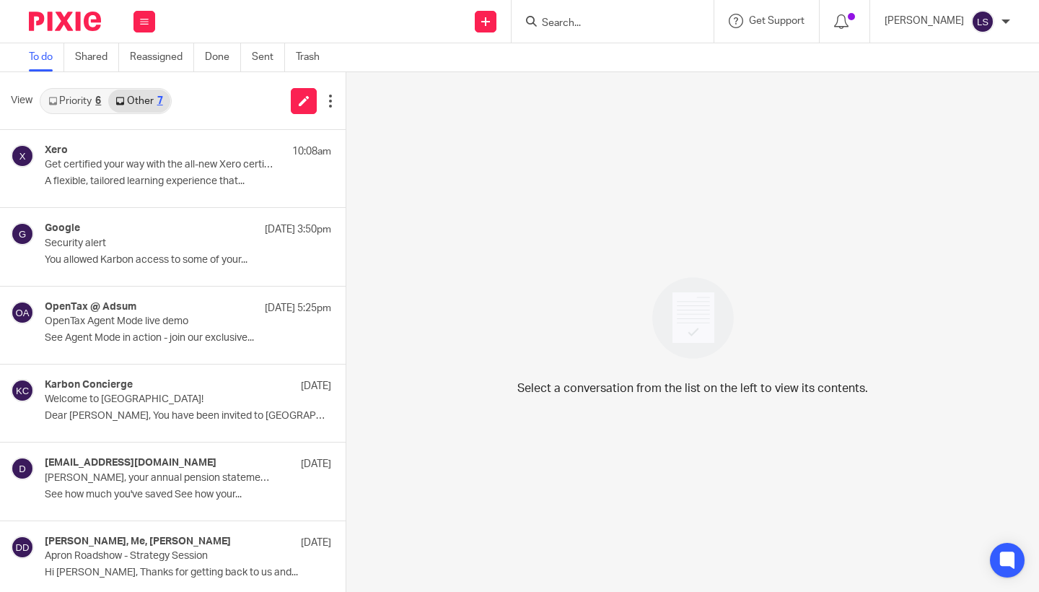
click at [92, 103] on link "Priority 6" at bounding box center [74, 100] width 67 height 23
